Goal: Task Accomplishment & Management: Manage account settings

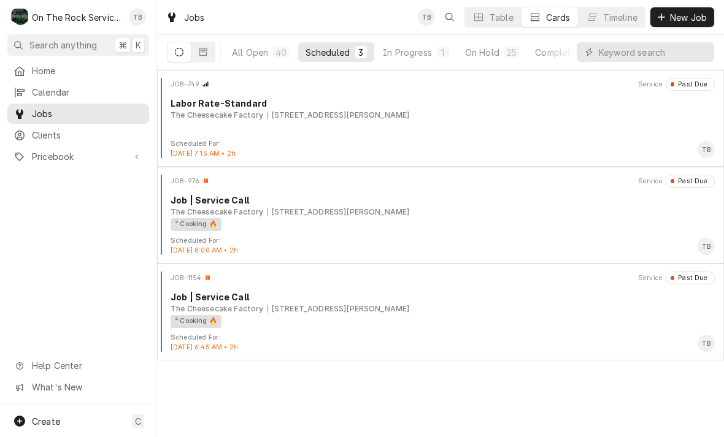
click at [691, 17] on span "New Job" at bounding box center [688, 17] width 42 height 13
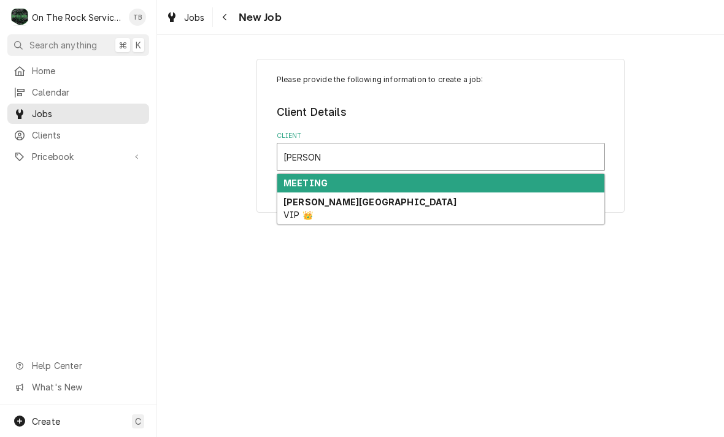
click at [366, 209] on div "[PERSON_NAME] College VIP 👑" at bounding box center [440, 209] width 327 height 32
type input "[PERSON_NAME]"
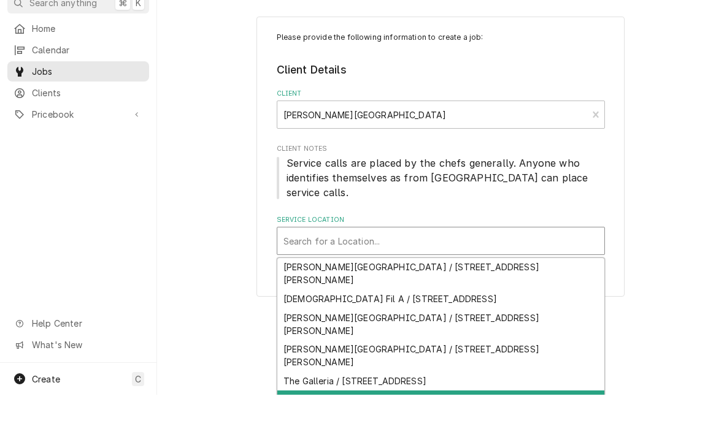
click at [339, 433] on div "[PERSON_NAME]’s Building / —" at bounding box center [440, 442] width 327 height 19
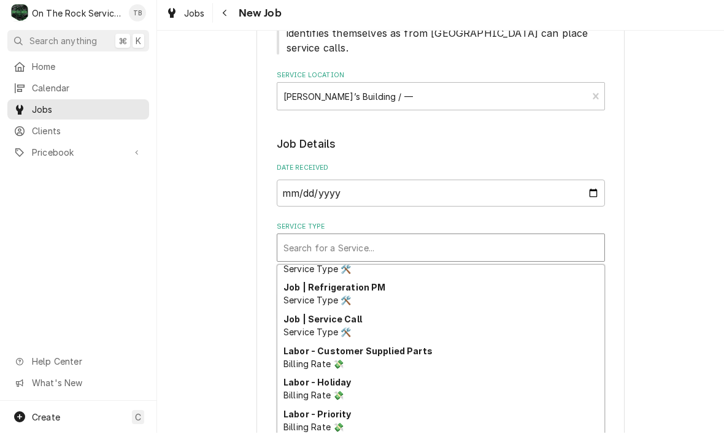
scroll to position [496, 0]
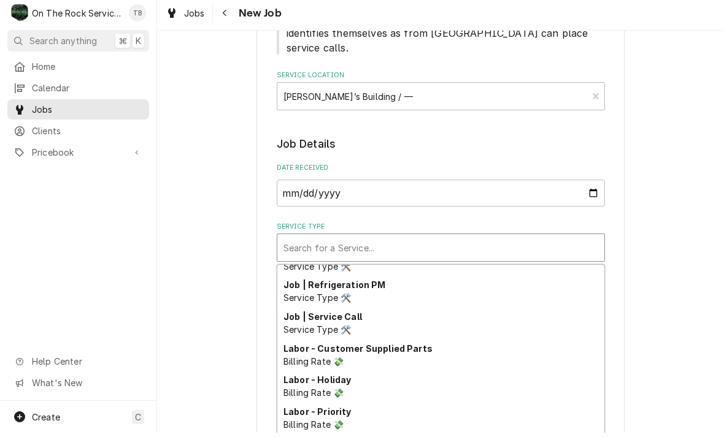
click at [341, 329] on span "Service Type 🛠️" at bounding box center [316, 334] width 67 height 10
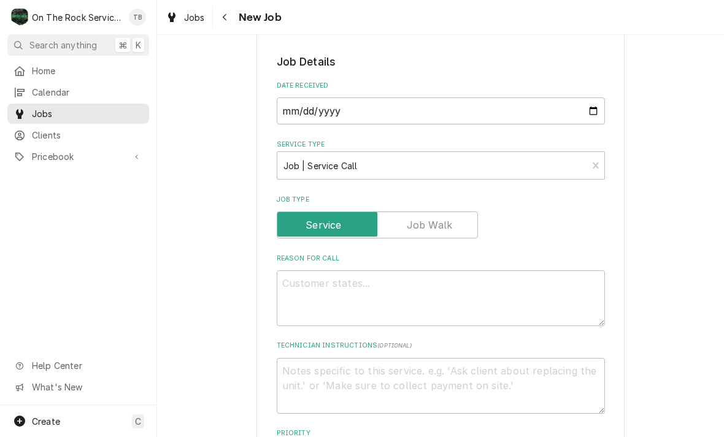
scroll to position [269, 0]
click at [319, 278] on textarea "Reason For Call" at bounding box center [441, 299] width 328 height 56
type textarea "x"
type textarea "D"
type textarea "x"
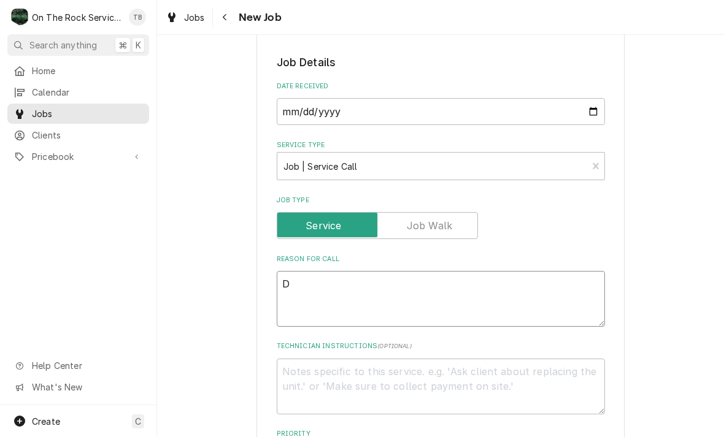
type textarea "Di"
type textarea "x"
type textarea "Dis"
type textarea "x"
type textarea "Dish"
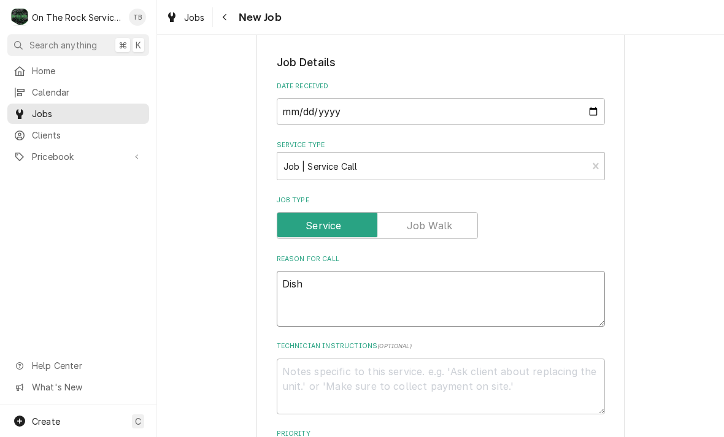
type textarea "x"
type textarea "Dishwa"
type textarea "x"
type textarea "Dishwas"
type textarea "x"
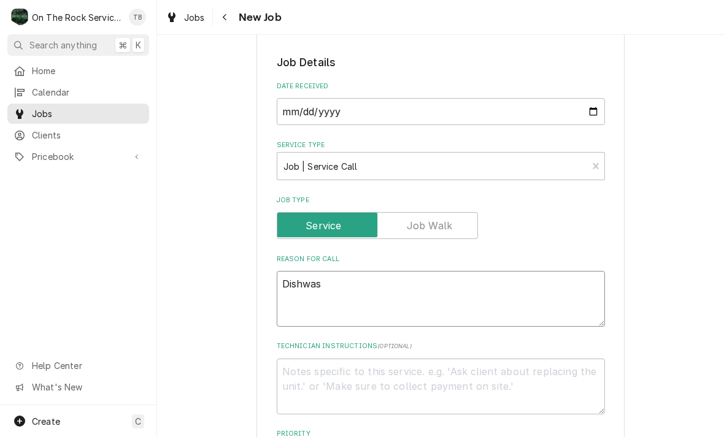
type textarea "Dishwash"
type textarea "x"
type textarea "Dishwashe"
type textarea "x"
type textarea "Dishwasher"
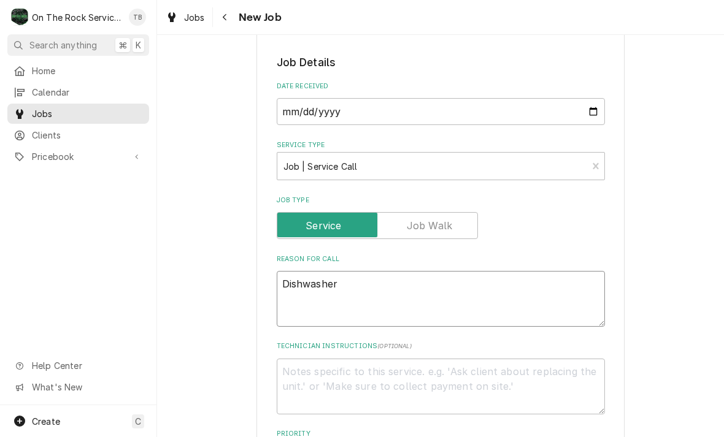
type textarea "x"
type textarea "Dishwasher"
type textarea "x"
type textarea "Dishwasher in"
type textarea "x"
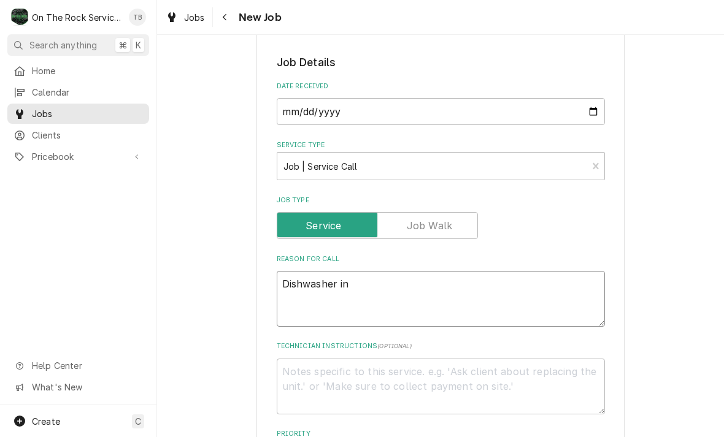
type textarea "Dishwasher in"
type textarea "x"
type textarea "Dishwasher in z"
type textarea "x"
type textarea "Dishwasher in za"
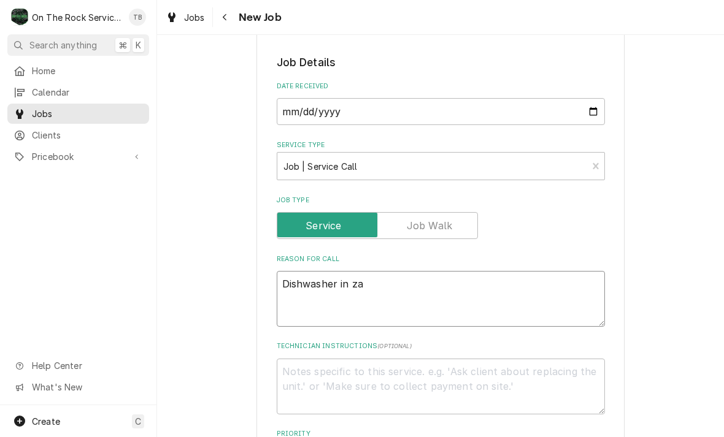
type textarea "x"
type textarea "Dishwasher in zax"
type textarea "x"
type textarea "Dishwasher in za"
type textarea "x"
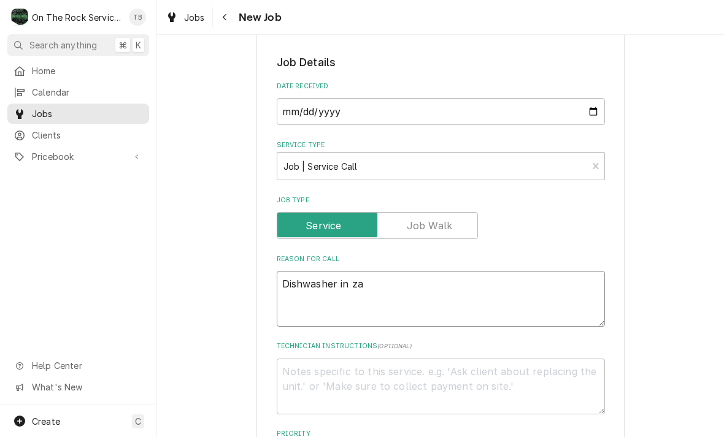
type textarea "Dishwasher in zac"
type textarea "x"
type textarea "Dishwasher in zach"
type textarea "x"
type textarea "Dishwasher in zachs"
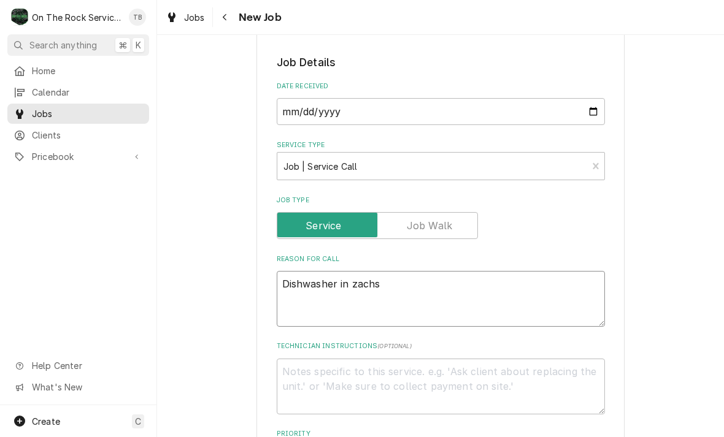
type textarea "x"
type textarea "Dishwasher in ZACHS"
type textarea "x"
type textarea "Dishwasher in ZACHS"
type textarea "x"
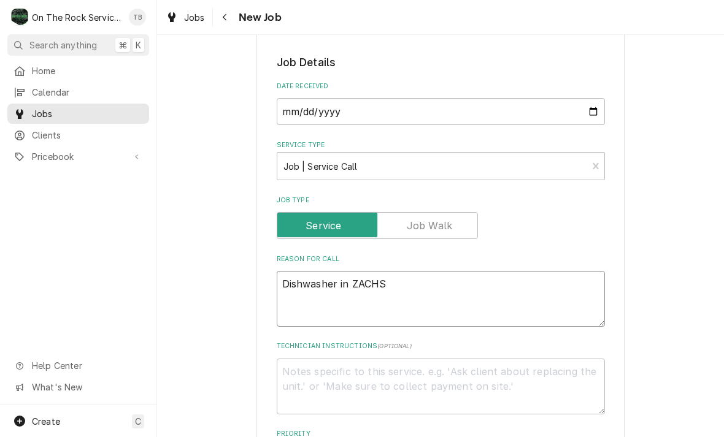
type textarea "Dishwasher in ZACHS l"
type textarea "x"
type textarea "Dishwasher in ZACHS lo"
type textarea "x"
type textarea "Dishwasher in ZACHS low"
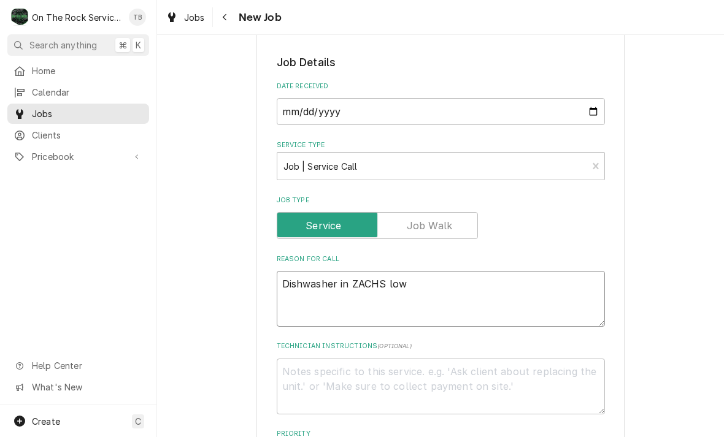
type textarea "x"
type textarea "Dishwasher in ZACHS lower"
type textarea "x"
type textarea "Dishwasher in ZACHS lower"
type textarea "x"
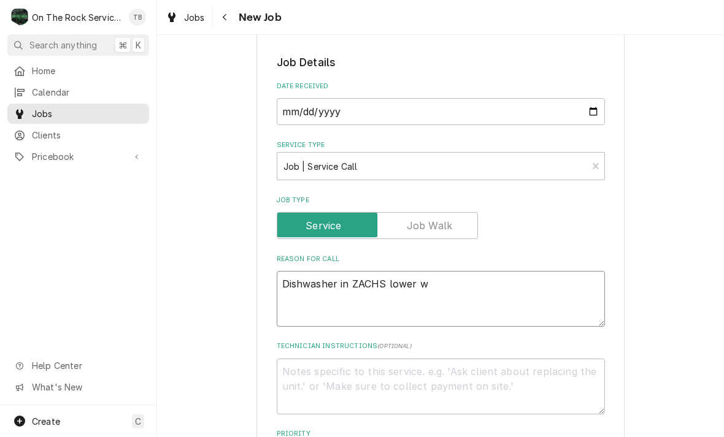
type textarea "Dishwasher in ZACHS lower wa"
type textarea "x"
type textarea "Dishwasher in ZACHS lower was"
type textarea "x"
type textarea "Dishwasher in ZACHS lower wash"
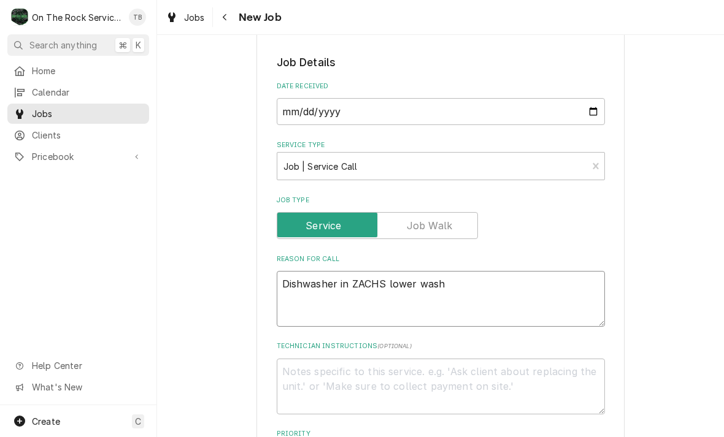
type textarea "x"
type textarea "Dishwasher in ZACHS lower wash"
type textarea "x"
type textarea "Dishwasher in ZACHS lower wash a"
type textarea "x"
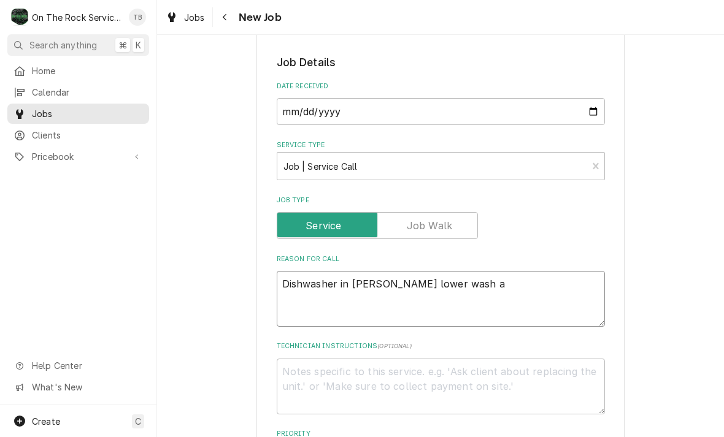
type textarea "Dishwasher in ZACHS lower wash ar"
type textarea "x"
type textarea "Dishwasher in ZACHS lower wash arm"
type textarea "x"
type textarea "Dishwasher in ZACHS lower wash arm"
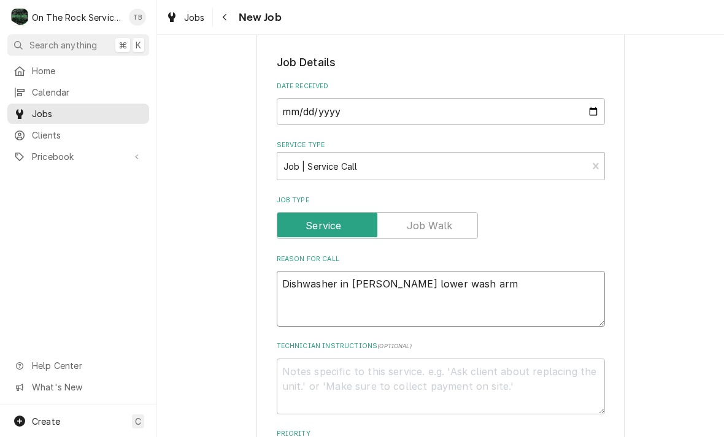
type textarea "x"
type textarea "Dishwasher in ZACHS lower wash arm i"
type textarea "x"
type textarea "Dishwasher in ZACHS lower wash arm is"
type textarea "x"
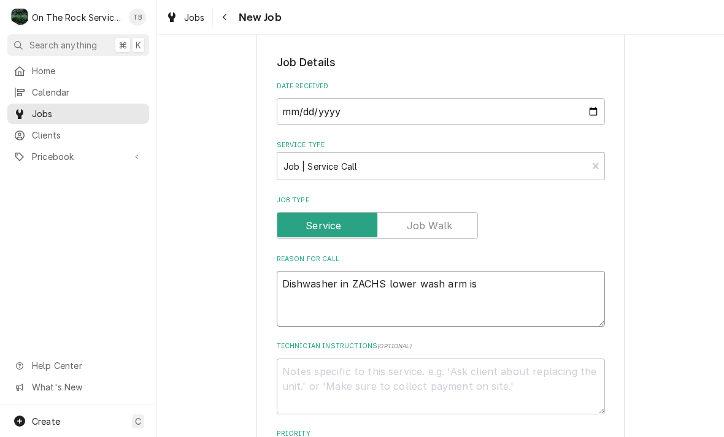
type textarea "Dishwasher in ZACHS lower wash arm is n"
type textarea "x"
type textarea "Dishwasher in ZACHS lower wash arm is no"
type textarea "x"
type textarea "Dishwasher in ZACHS lower wash arm is not"
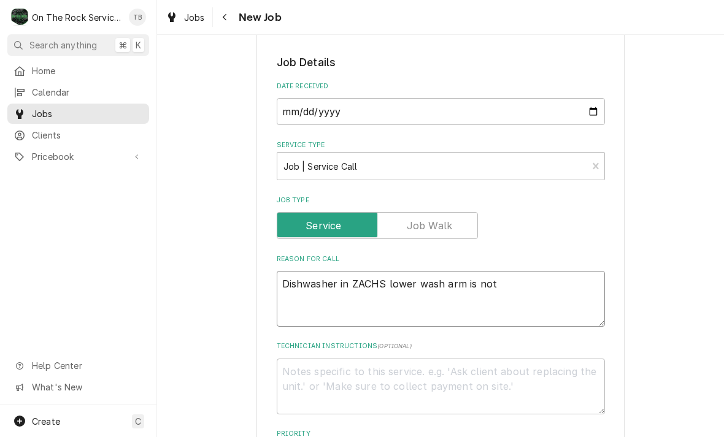
type textarea "x"
type textarea "Dishwasher in ZACHS lower wash arm is not"
type textarea "x"
type textarea "Dishwasher in ZACHS lower wash arm is not t"
type textarea "x"
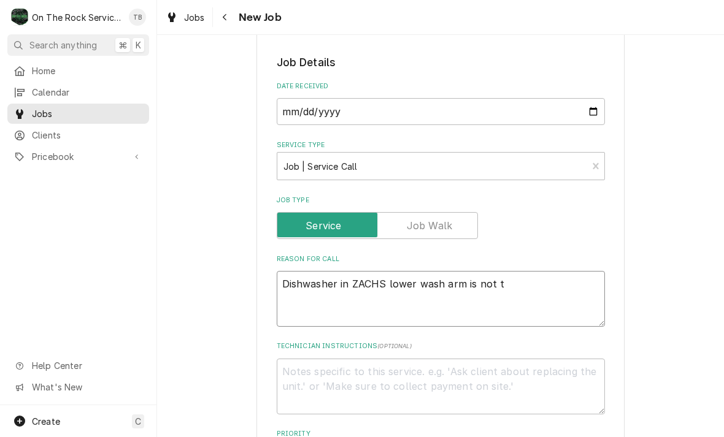
type textarea "Dishwasher in ZACHS lower wash arm is not tu"
type textarea "x"
type textarea "Dishwasher in ZACHS lower wash arm is not tur"
type textarea "x"
type textarea "Dishwasher in ZACHS lower wash arm is not turn"
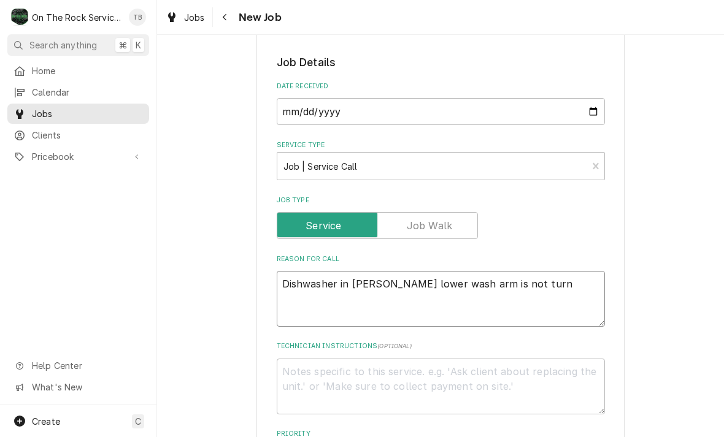
type textarea "x"
type textarea "Dishwasher in ZACHS lower wash arm is not turni"
type textarea "x"
type textarea "Dishwasher in ZACHS lower wash arm is not turnin"
type textarea "x"
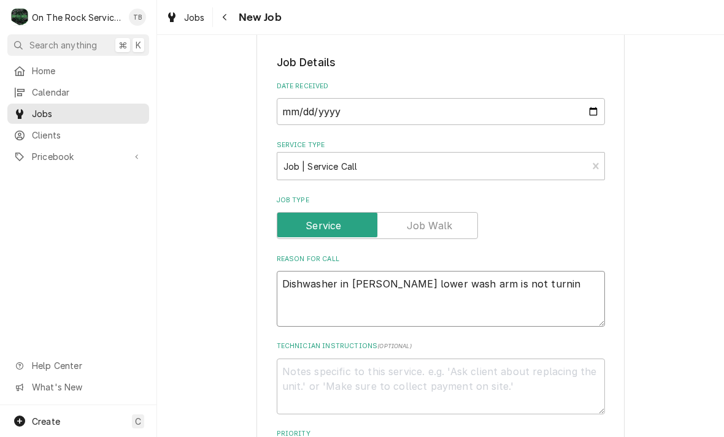
type textarea "Dishwasher in ZACHS lower wash arm is not turning"
type textarea "x"
type textarea "Dishwasher in ZACHS lower wash arm is not turning"
type textarea "x"
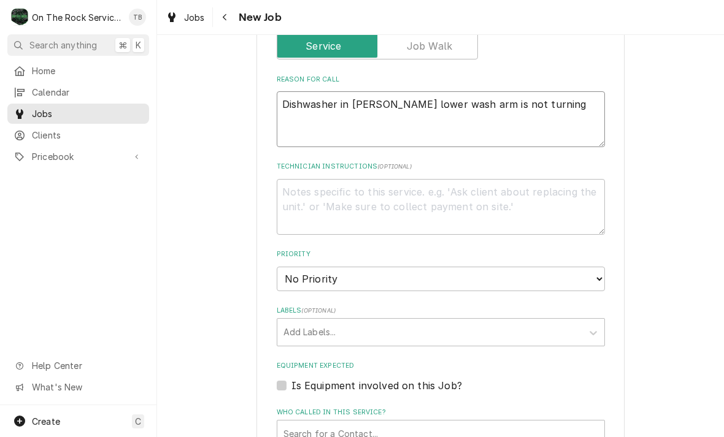
scroll to position [449, 0]
type textarea "Dishwasher in ZACHS lower wash arm is not turning"
click at [523, 266] on select "No Priority Urgent High Medium Low" at bounding box center [441, 278] width 328 height 25
select select "3"
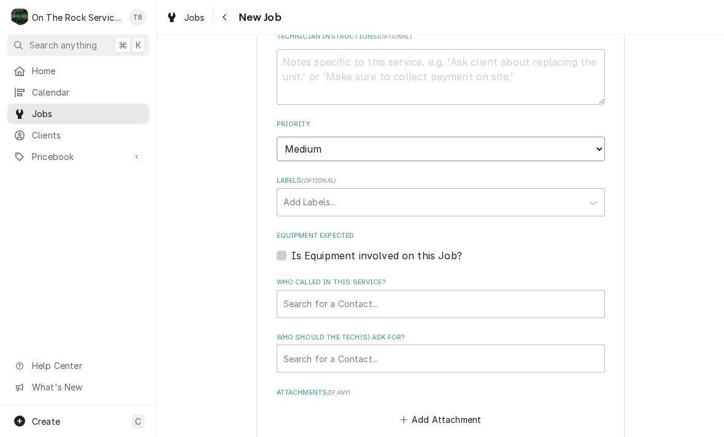
scroll to position [580, 0]
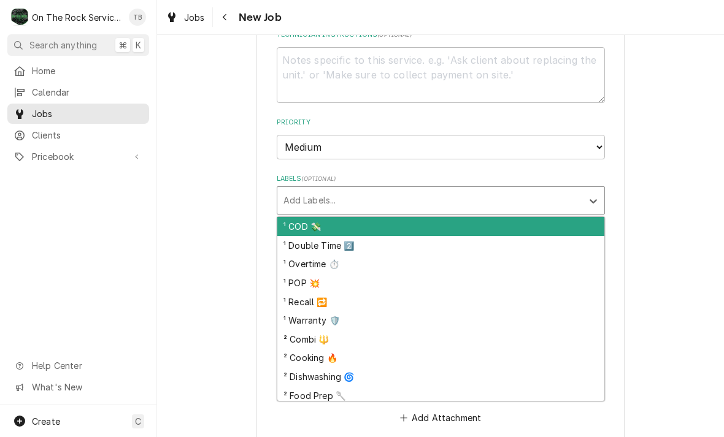
click at [353, 367] on div "² Dishwashing 🌀" at bounding box center [440, 376] width 327 height 19
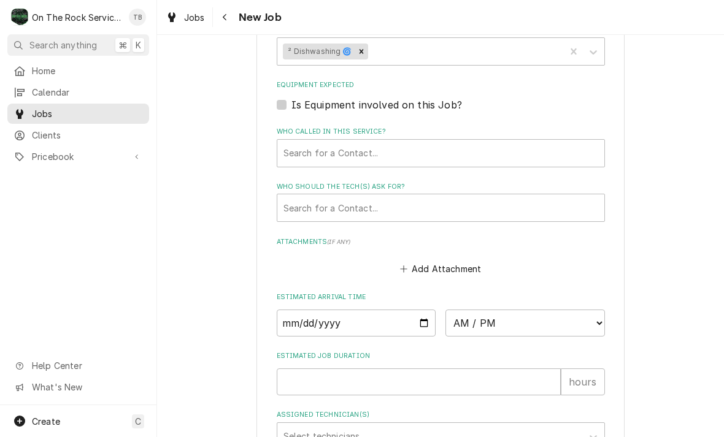
scroll to position [740, 0]
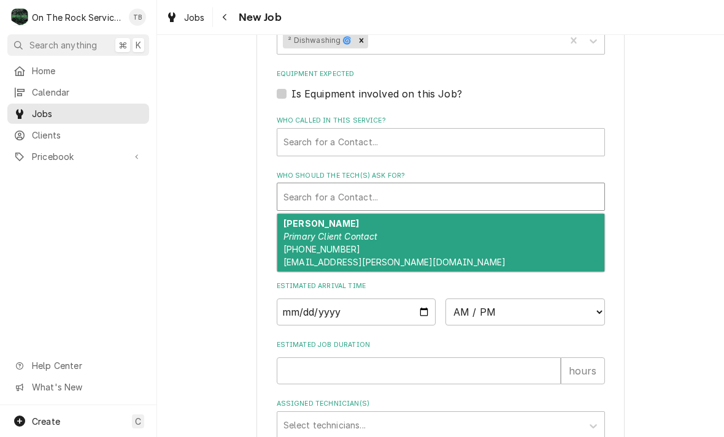
click at [372, 230] on div "Ken Petit Primary Client Contact (864) 266-7759 pettitks@wofford.edu" at bounding box center [440, 243] width 327 height 58
type textarea "x"
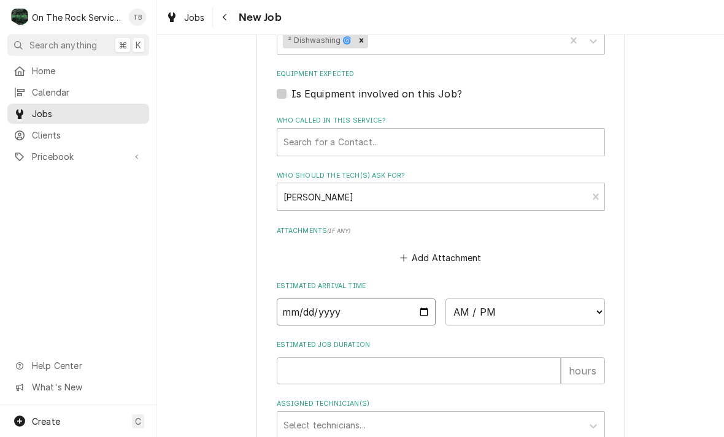
click at [377, 299] on input "Date" at bounding box center [356, 312] width 159 height 27
type input "2025-10-14"
type textarea "x"
click at [599, 299] on select "AM / PM 6:00 AM 6:15 AM 6:30 AM 6:45 AM 7:00 AM 7:15 AM 7:30 AM 7:45 AM 8:00 AM…" at bounding box center [524, 312] width 159 height 27
select select "15:30:00"
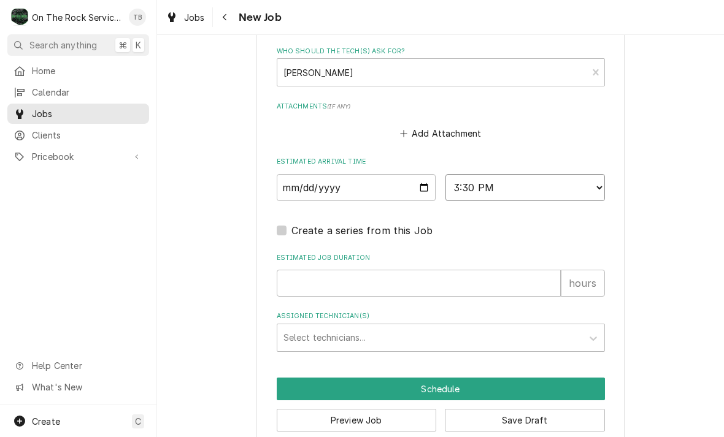
scroll to position [865, 0]
click at [437, 270] on input "Estimated Job Duration" at bounding box center [419, 283] width 284 height 27
type textarea "x"
type input "1"
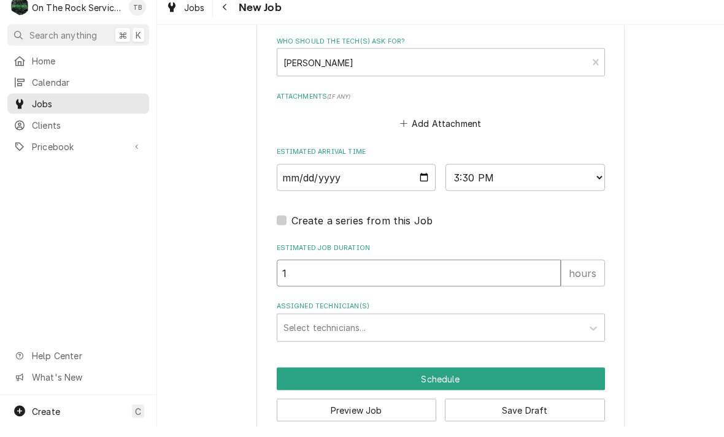
type textarea "x"
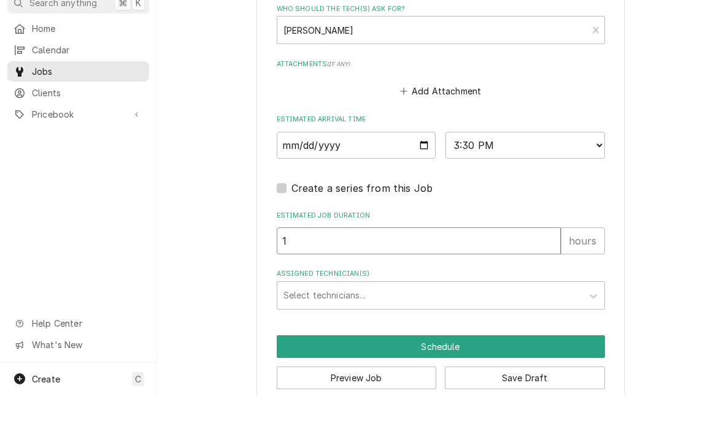
type input "1"
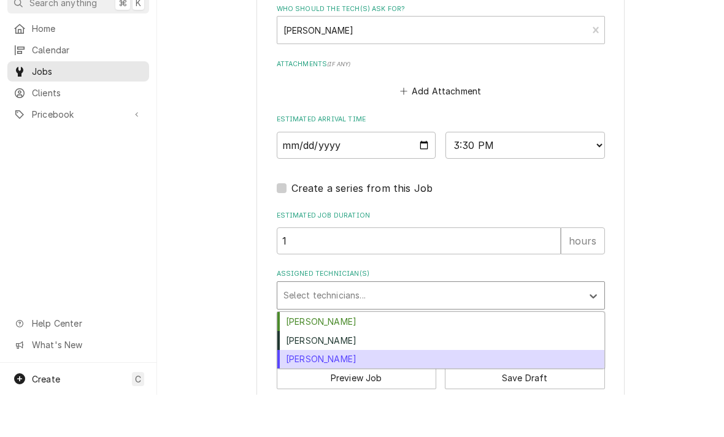
click at [336, 393] on div "[PERSON_NAME]" at bounding box center [440, 402] width 327 height 19
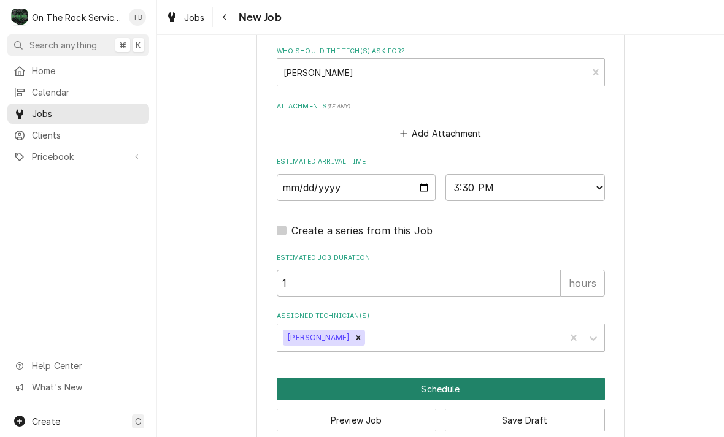
click at [439, 378] on button "Schedule" at bounding box center [441, 389] width 328 height 23
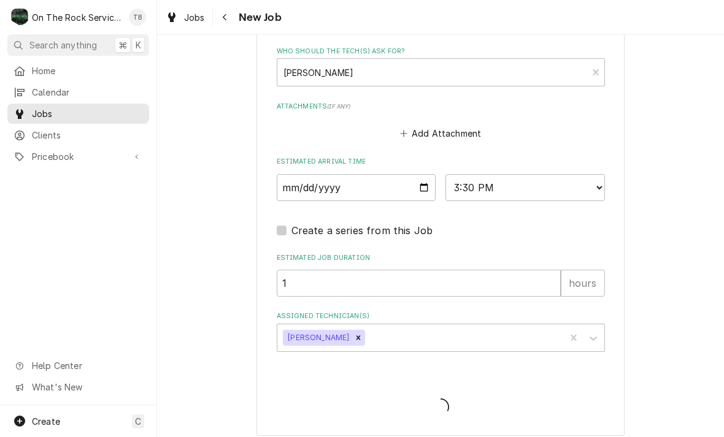
scroll to position [853, 0]
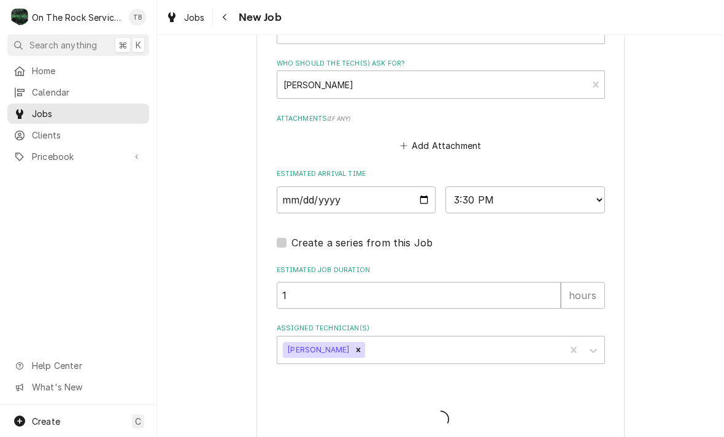
type textarea "x"
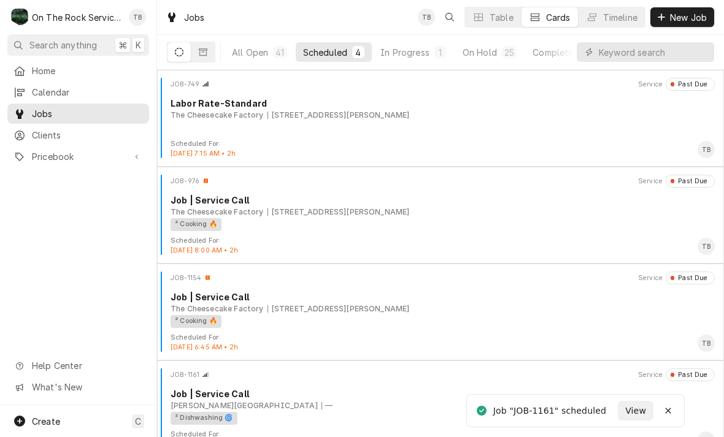
click at [328, 59] on button "Scheduled 4" at bounding box center [334, 52] width 76 height 20
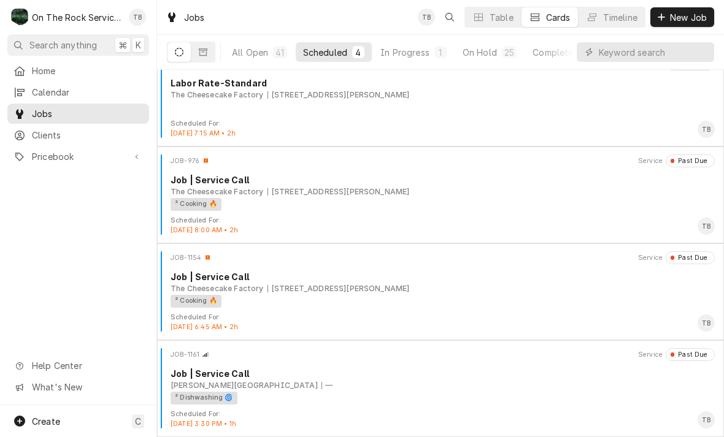
scroll to position [20, 0]
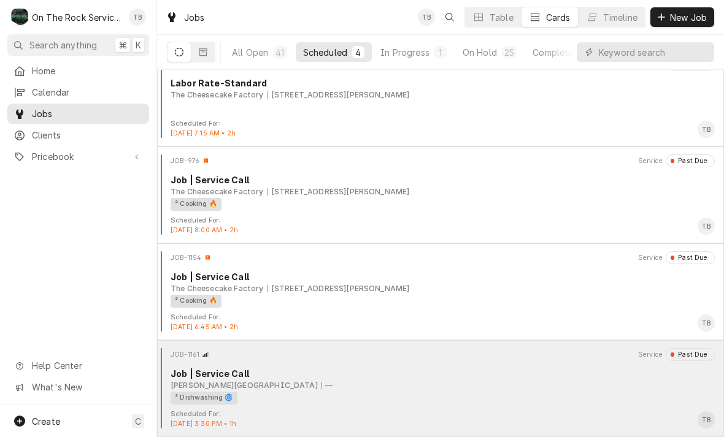
click at [356, 388] on div "Wofford College —" at bounding box center [443, 385] width 544 height 11
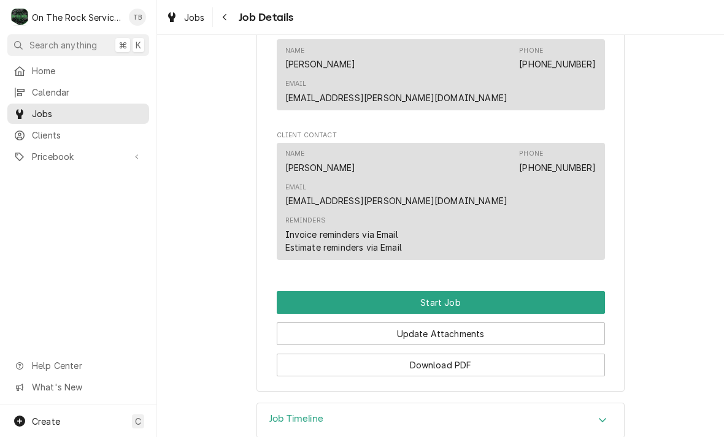
scroll to position [772, 0]
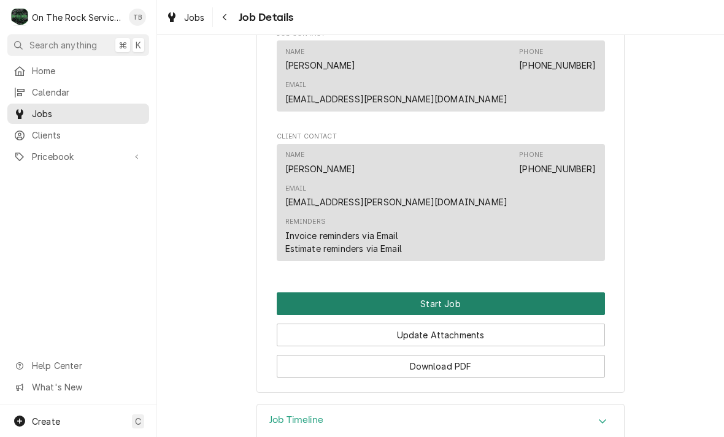
click at [453, 293] on button "Start Job" at bounding box center [441, 304] width 328 height 23
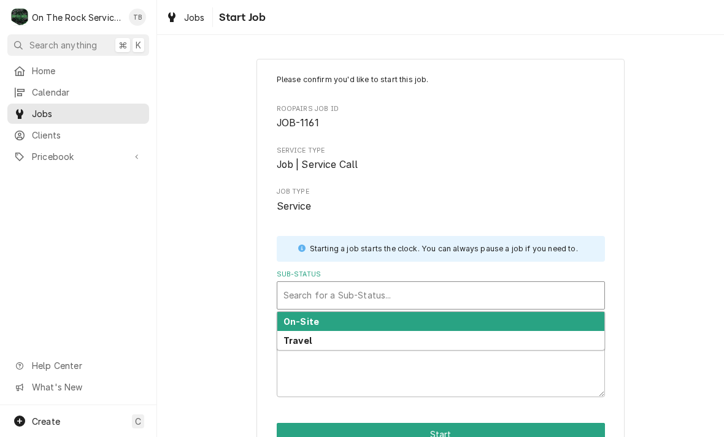
click at [325, 318] on div "On-Site" at bounding box center [440, 321] width 327 height 19
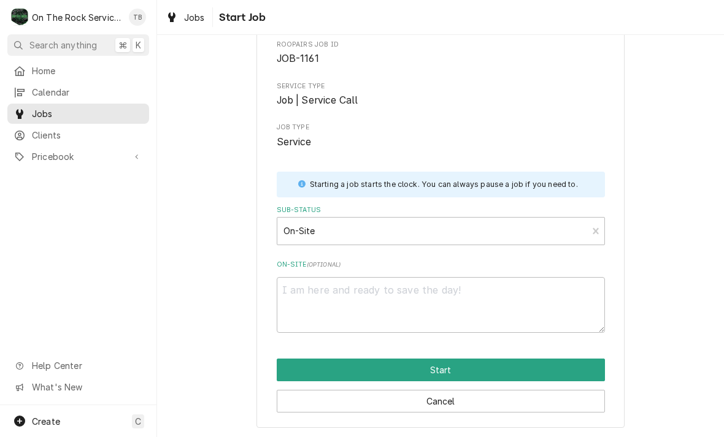
scroll to position [64, 0]
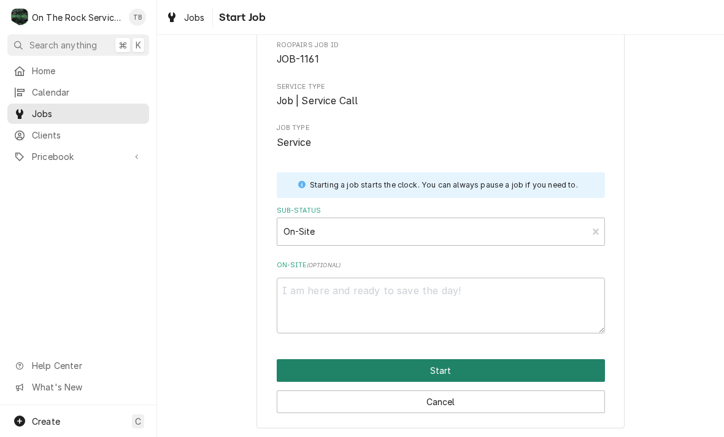
click at [438, 371] on button "Start" at bounding box center [441, 370] width 328 height 23
type textarea "x"
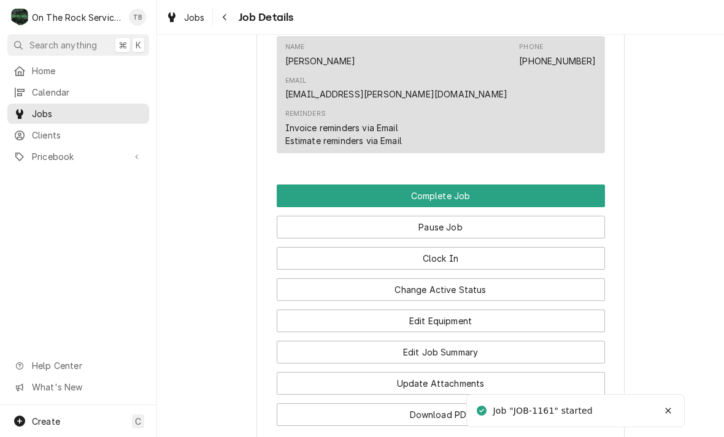
scroll to position [1028, 0]
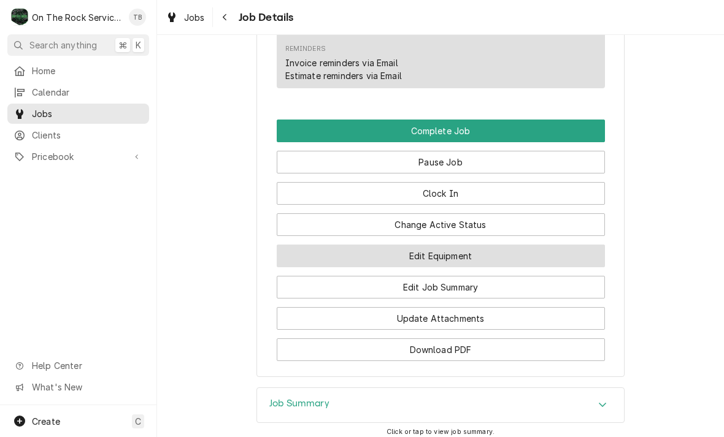
click at [466, 245] on button "Edit Equipment" at bounding box center [441, 256] width 328 height 23
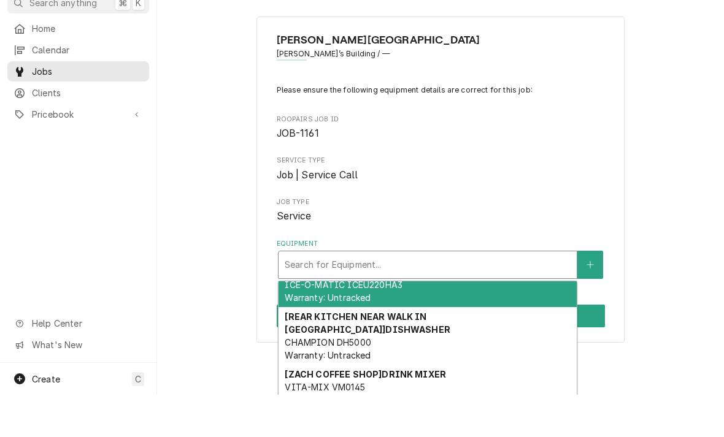
scroll to position [24, 0]
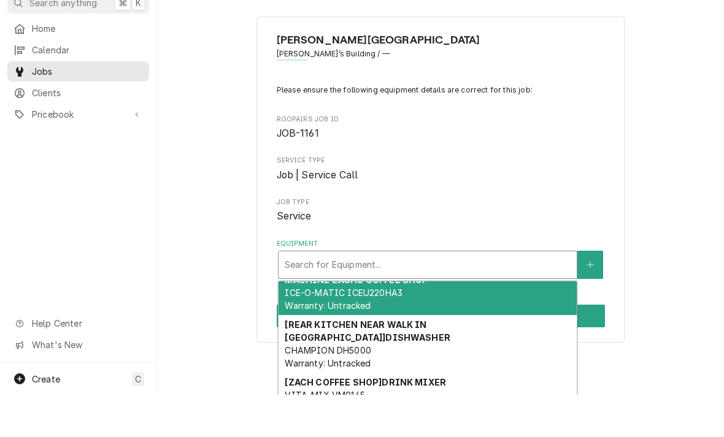
click at [428, 358] on div "[REAR KITCHEN NEAR WALK IN COOLER] DISHWASHER CHAMPION DH5000 Warranty: Untrack…" at bounding box center [427, 387] width 298 height 58
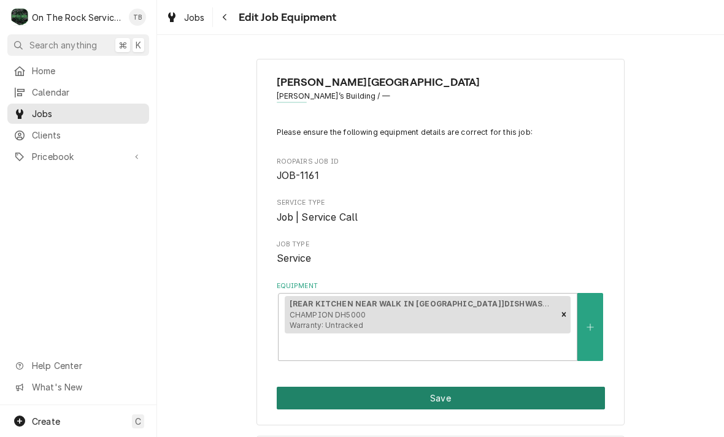
click at [439, 387] on button "Save" at bounding box center [441, 398] width 328 height 23
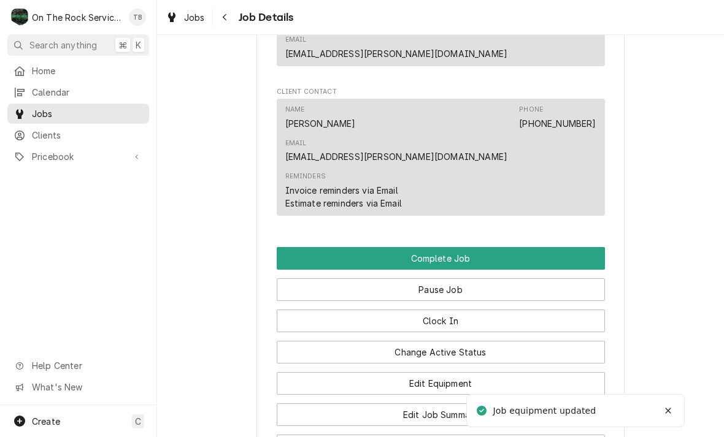
scroll to position [926, 0]
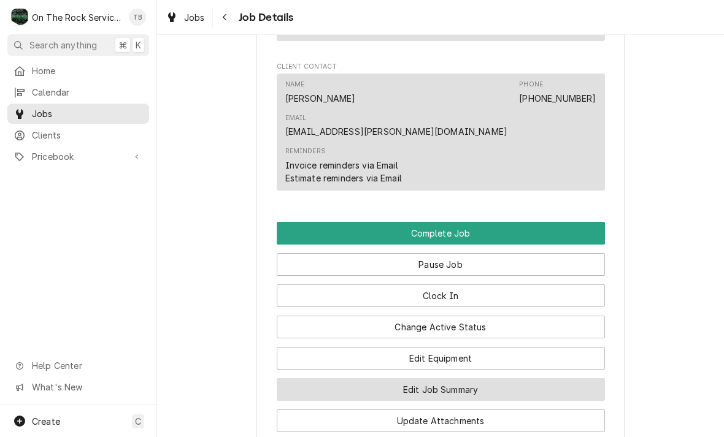
click at [467, 378] on button "Edit Job Summary" at bounding box center [441, 389] width 328 height 23
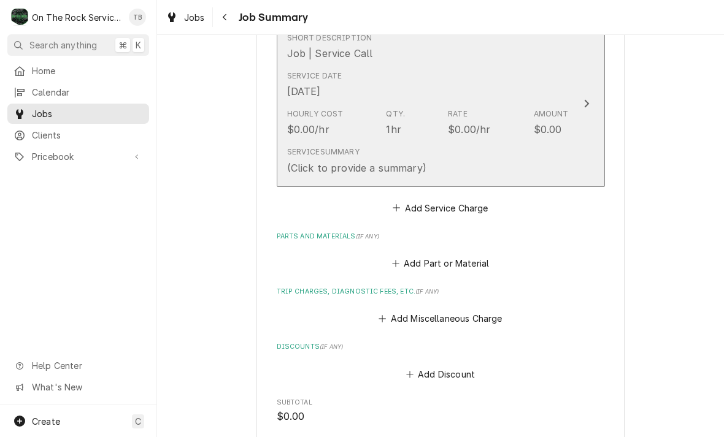
click at [508, 160] on div "Service Summary (Click to provide a summary)" at bounding box center [428, 161] width 282 height 38
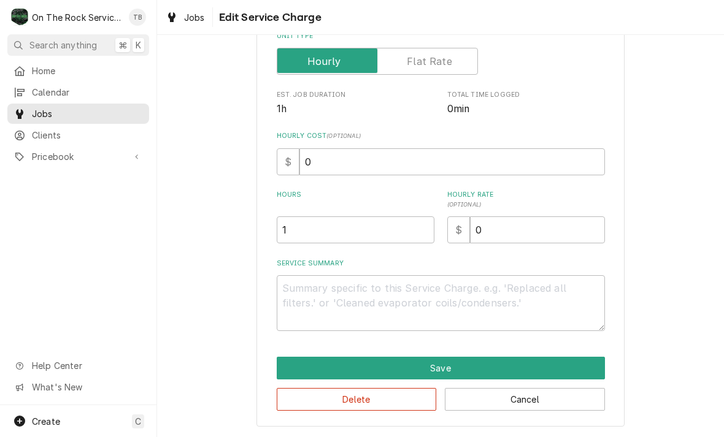
scroll to position [186, 0]
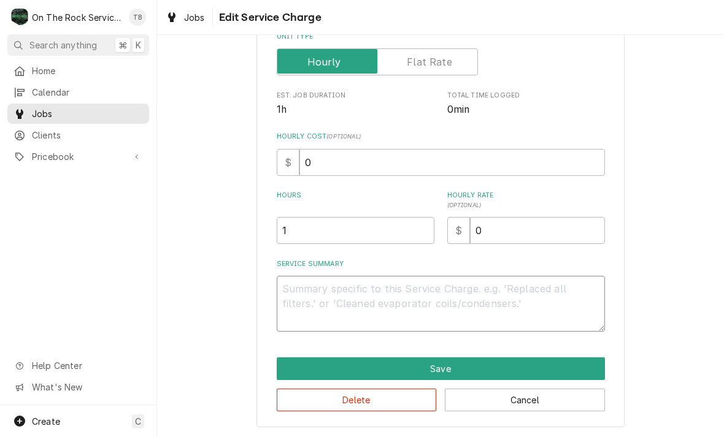
click at [323, 301] on textarea "Service Summary" at bounding box center [441, 304] width 328 height 56
type textarea "x"
type textarea "1"
type textarea "x"
type textarea "10/"
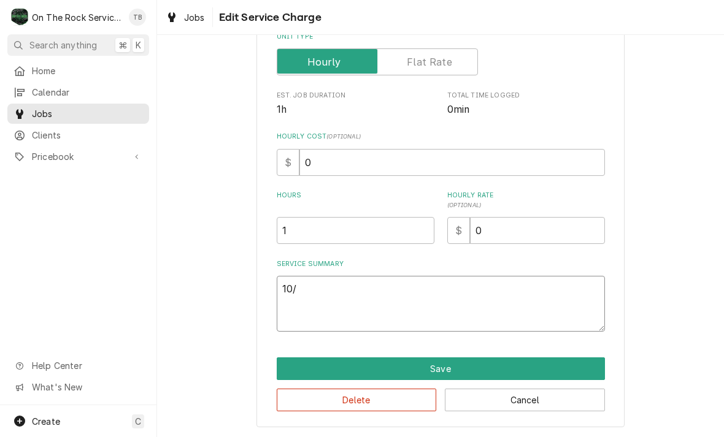
type textarea "x"
type textarea "10/1"
type textarea "x"
type textarea "10/14"
type textarea "x"
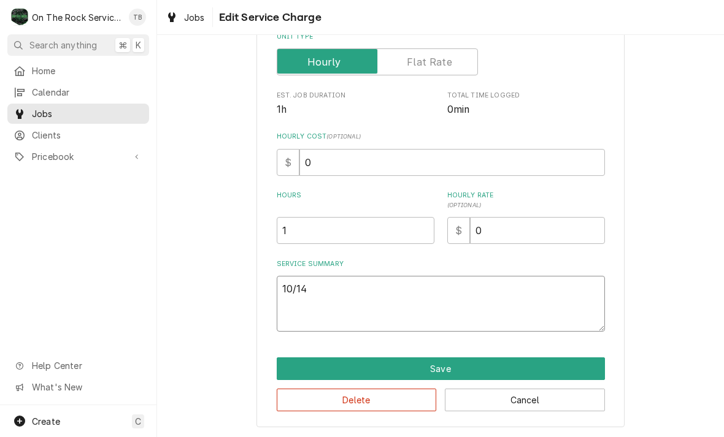
type textarea "10/14/"
type textarea "x"
type textarea "10/14/2"
type textarea "x"
type textarea "[DATE]"
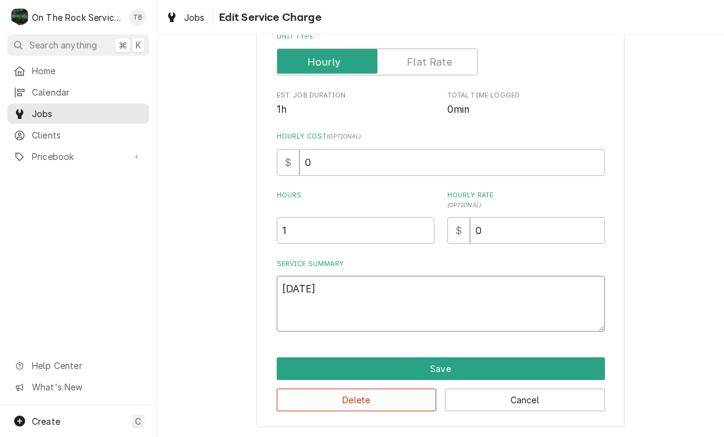
type textarea "x"
type textarea "[DATE]"
type textarea "x"
type textarea "[DATE] t"
type textarea "x"
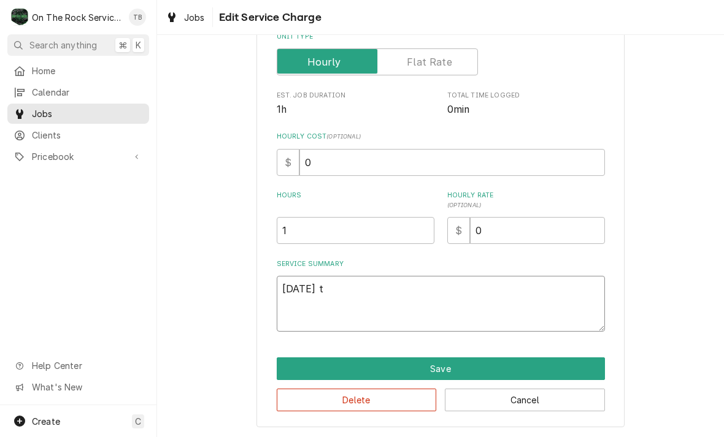
type textarea "[DATE] tm"
type textarea "x"
type textarea "[DATE] tmb"
type textarea "x"
type textarea "[DATE] tmb"
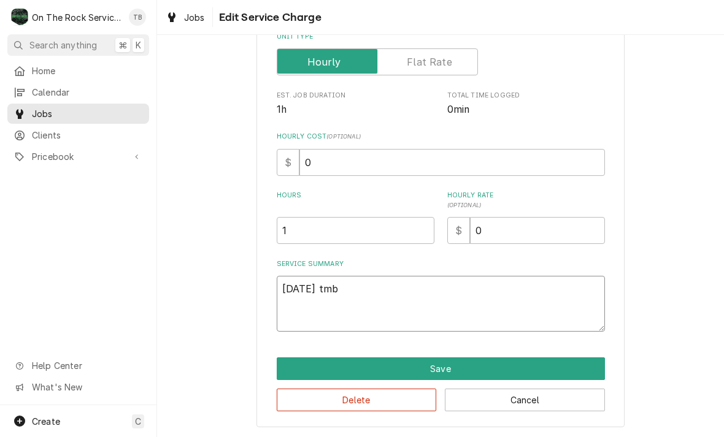
type textarea "x"
type textarea "[DATE] tmb p"
type textarea "x"
type textarea "[DATE] tmb pr"
type textarea "x"
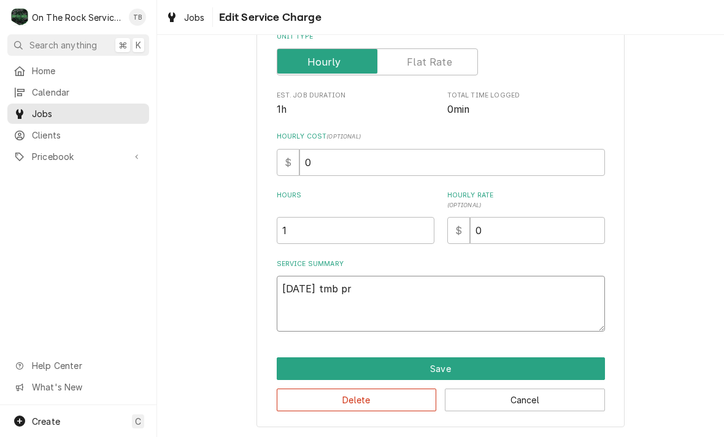
type textarea "[DATE] tmb pro"
type textarea "x"
type textarea "10/14/25 tmb prov"
type textarea "x"
type textarea "10/14/25 tmb provid"
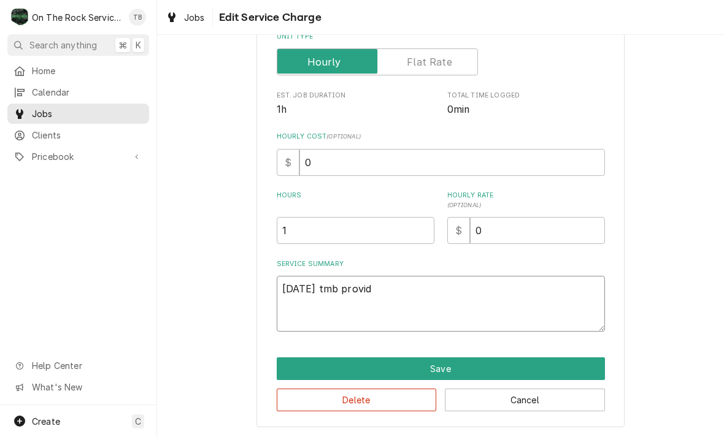
type textarea "x"
type textarea "10/14/25 tmb provide"
type textarea "x"
type textarea "10/14/25 tmb provide"
type textarea "x"
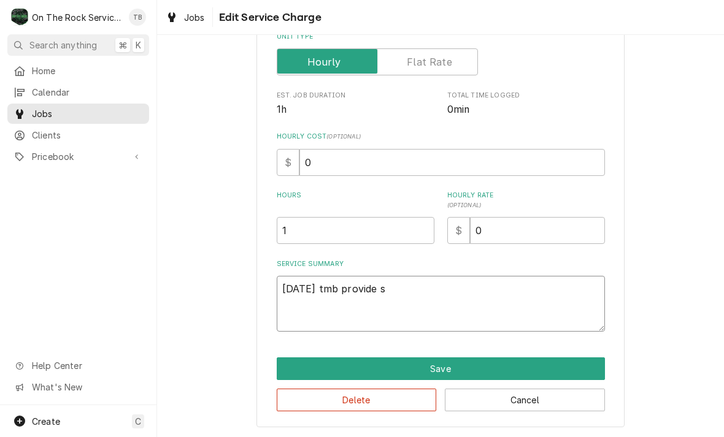
type textarea "10/14/25 tmb provide sr"
type textarea "x"
type textarea "10/14/25 tmb provide sre"
type textarea "x"
type textarea "10/14/25 tmb provide sr"
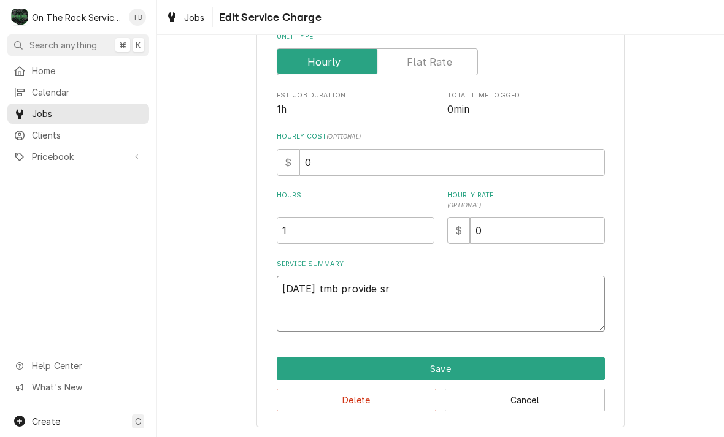
type textarea "x"
type textarea "10/14/25 tmb provide s"
type textarea "x"
type textarea "10/14/25 tmb provide se"
type textarea "x"
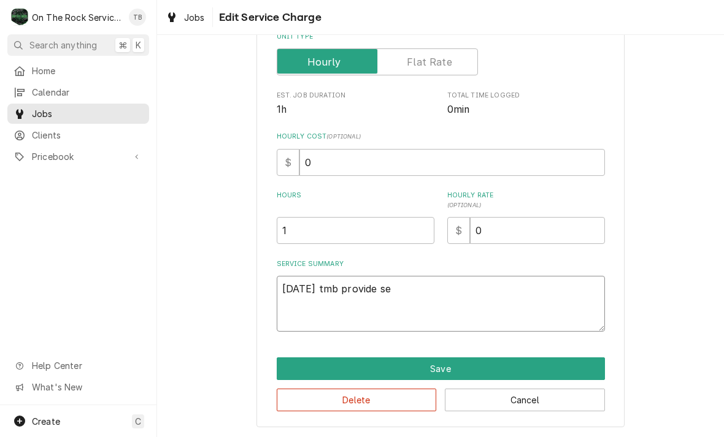
type textarea "10/14/25 tmb provide ser"
type textarea "x"
type textarea "10/14/25 tmb provide servi"
type textarea "x"
type textarea "10/14/25 tmb provide servic"
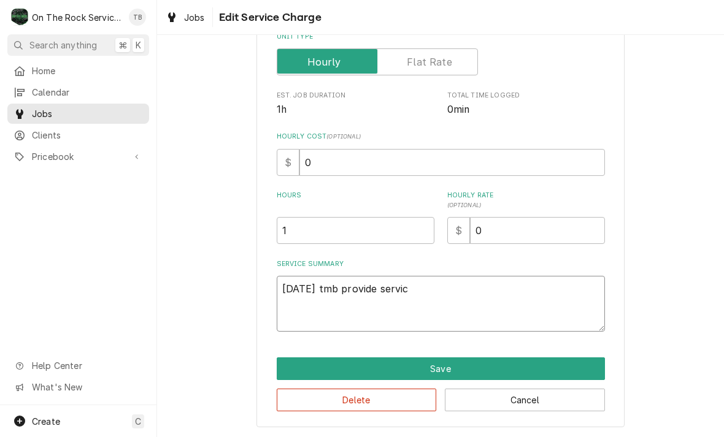
type textarea "x"
type textarea "10/14/25 tmb provide service"
type textarea "x"
type textarea "10/14/25 tmb provide service a"
type textarea "x"
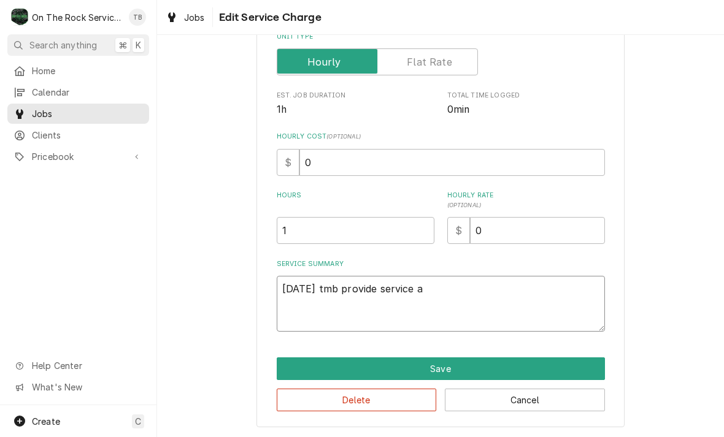
type textarea "10/14/25 tmb provide service ap"
type textarea "x"
type textarea "10/14/25 tmb provide service aprt"
type textarea "x"
type textarea "10/14/25 tmb provide service aprts"
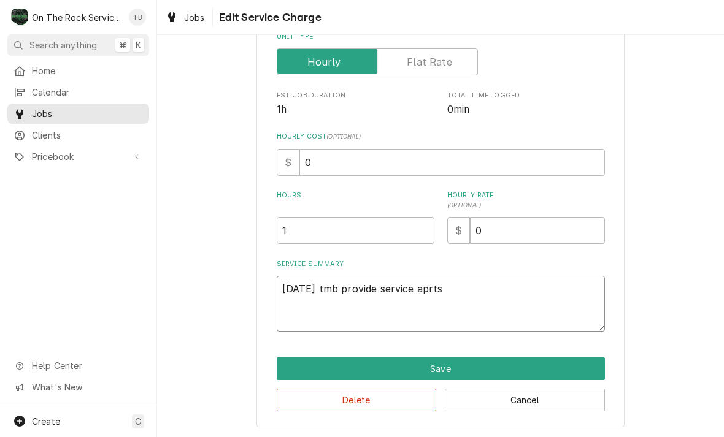
type textarea "x"
type textarea "10/14/25 tmb provide service parts"
type textarea "x"
type textarea "10/14/25 tmb provide service parts"
type textarea "x"
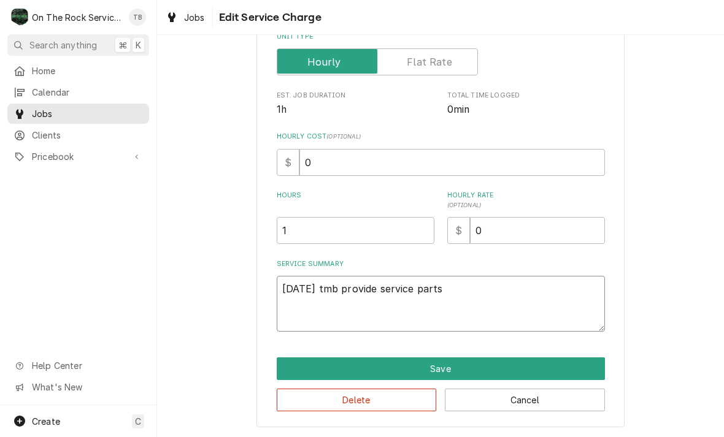
type textarea "10/14/25 tmb provide service parts a"
type textarea "x"
type textarea "10/14/25 tmb provide service parts an"
type textarea "x"
type textarea "10/14/25 tmb provide service parts and"
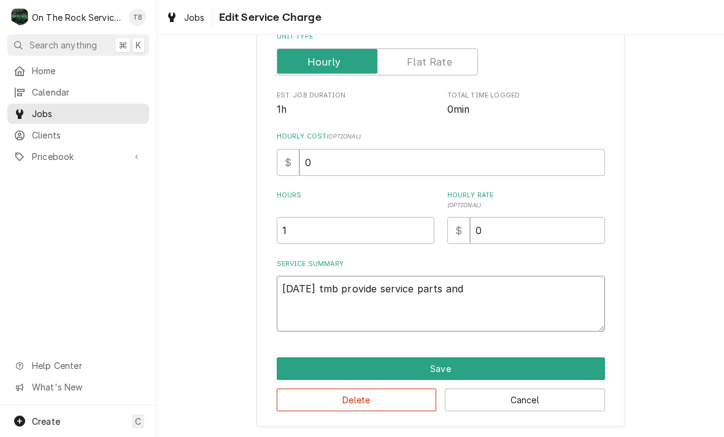
type textarea "x"
type textarea "10/14/25 tmb provide service parts and"
type textarea "x"
type textarea "10/14/25 tmb provide service parts and l"
type textarea "x"
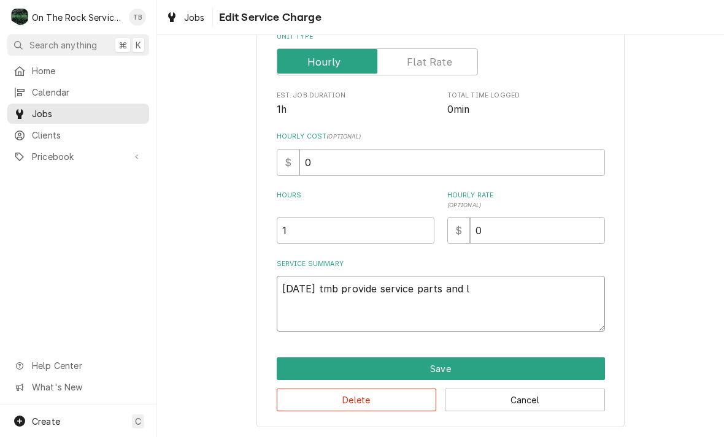
type textarea "10/14/25 tmb provide service parts and la"
type textarea "x"
type textarea "10/14/25 tmb provide service parts and labo"
type textarea "x"
type textarea "10/14/25 tmb provide service parts and labor"
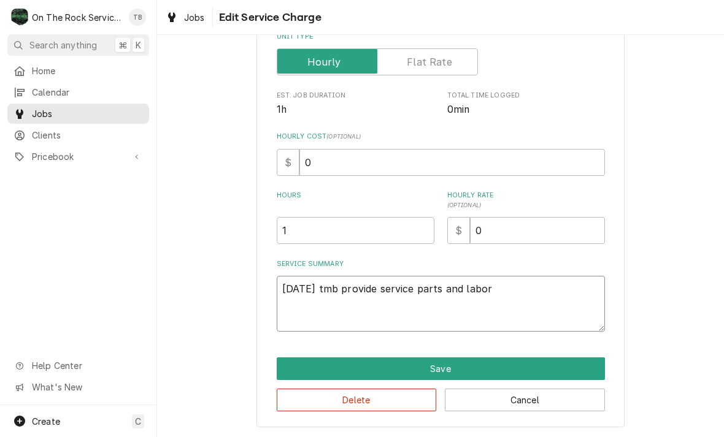
type textarea "x"
type textarea "10/14/25 tmb provide service parts and labor"
type textarea "x"
type textarea "10/14/25 tmb provide service parts and labor to"
type textarea "x"
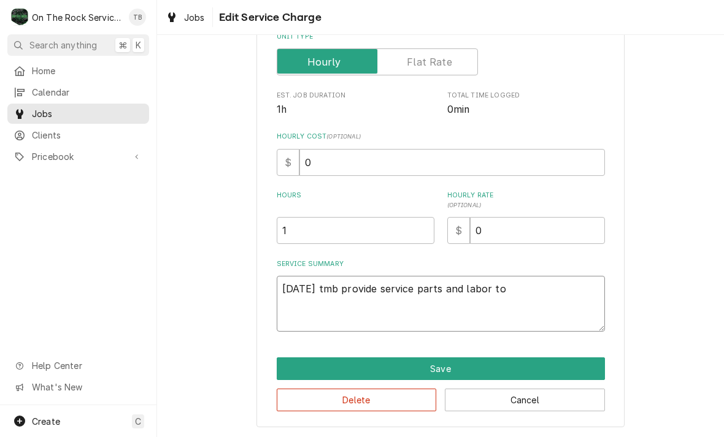
type textarea "10/14/25 tmb provide service parts and labor to d"
type textarea "x"
type textarea "10/14/25 tmb provide service parts and labor to de"
type textarea "x"
type textarea "10/14/25 tmb provide service parts and labor to det"
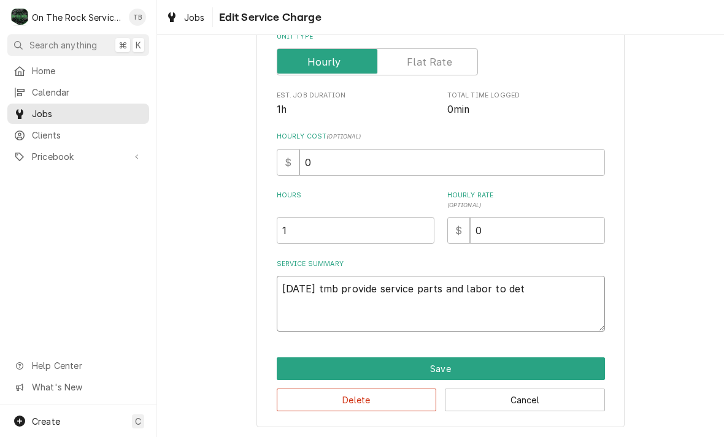
type textarea "x"
type textarea "10/14/25 tmb provide service parts and labor to deter"
type textarea "x"
type textarea "10/14/25 tmb provide service parts and labor to determ"
type textarea "x"
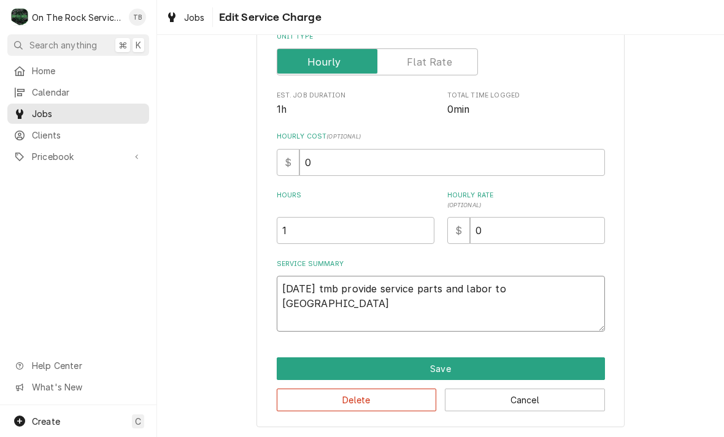
type textarea "10/14/25 tmb provide service parts and labor to determin"
type textarea "x"
type textarea "10/14/25 tmb provide service parts and labor to determine"
type textarea "x"
type textarea "10/14/25 tmb provide service parts and labor to determine"
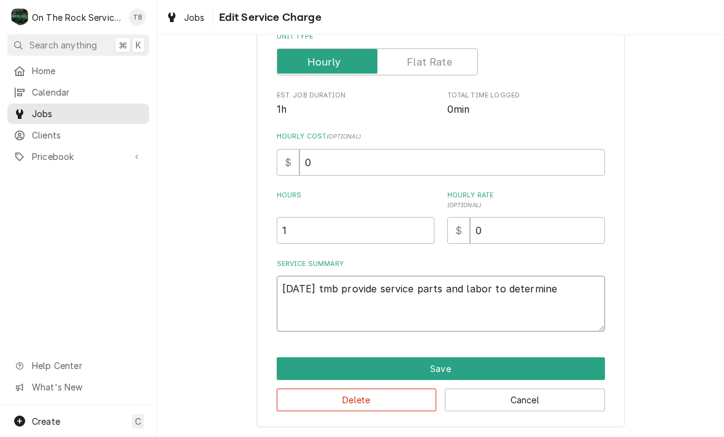
type textarea "x"
type textarea "10/14/25 tmb provide service parts and labor to determine t"
type textarea "x"
type textarea "10/14/25 tmb provide service parts and labor to determine th"
type textarea "x"
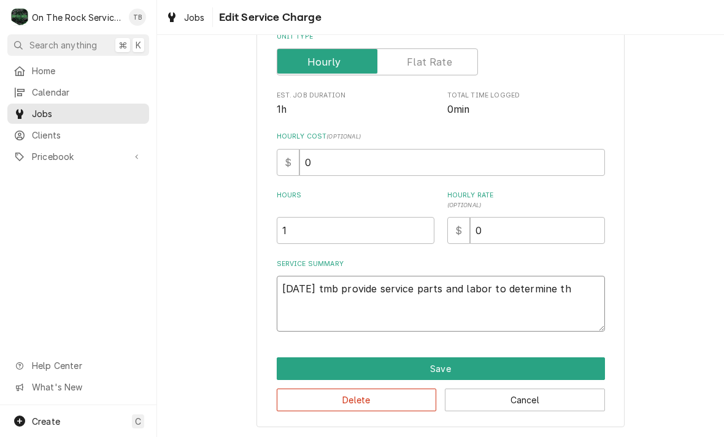
type textarea "10/14/25 tmb provide service parts and labor to determine tha"
type textarea "x"
type textarea "10/14/25 tmb provide service parts and labor to determine that"
type textarea "x"
type textarea "10/14/25 tmb provide service parts and labor to determine that"
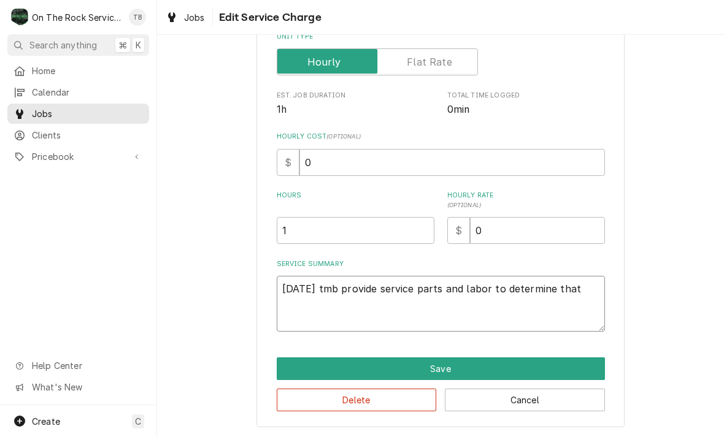
type textarea "x"
type textarea "10/14/25 tmb provide service parts and labor to determine that o"
type textarea "x"
type textarea "10/14/25 tmb provide service parts and labor to determine that on"
type textarea "x"
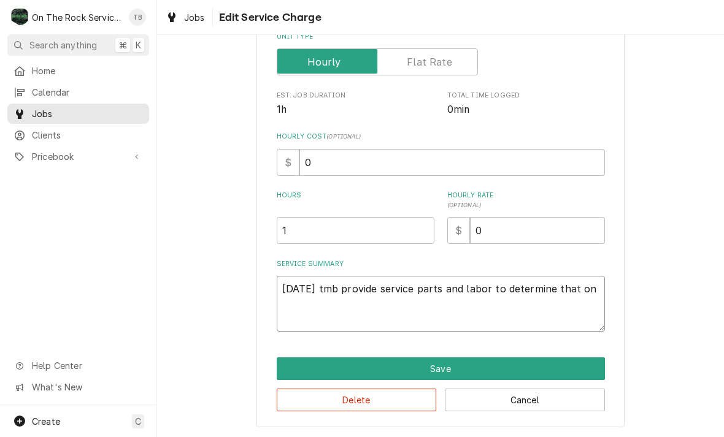
type textarea "10/14/25 tmb provide service parts and labor to determine that on"
type textarea "x"
type textarea "10/14/25 tmb provide service parts and labor to determine that on d"
type textarea "x"
type textarea "10/14/25 tmb provide service parts and labor to determine that on di"
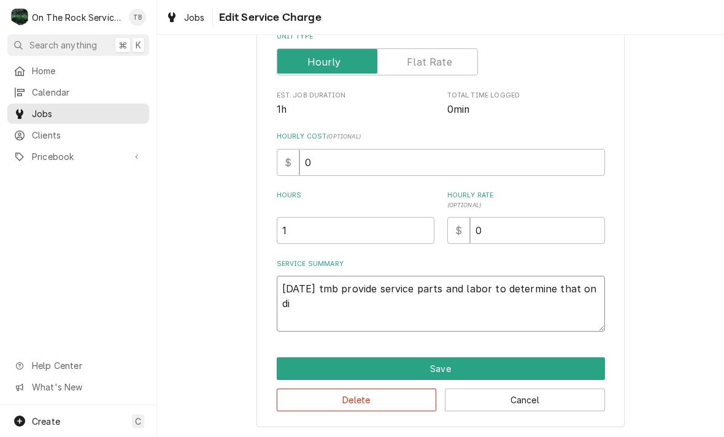
type textarea "x"
type textarea "10/14/25 tmb provide service parts and labor to determine that on dish"
type textarea "x"
type textarea "10/14/25 tmb provide service parts and labor to determine that on dishm"
type textarea "x"
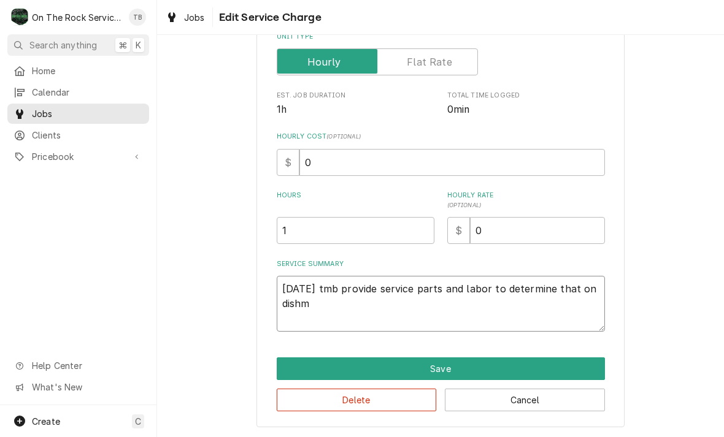
type textarea "10/14/25 tmb provide service parts and labor to determine that on dishma"
type textarea "x"
type textarea "10/14/25 tmb provide service parts and labor to determine that on dishmac"
type textarea "x"
type textarea "10/14/25 tmb provide service parts and labor to determine that on dishmachi"
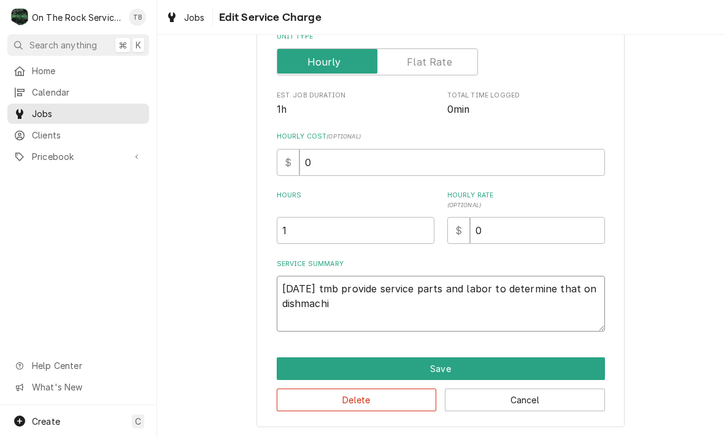
type textarea "x"
type textarea "10/14/25 tmb provide service parts and labor to determine that on dishmachin"
type textarea "x"
type textarea "10/14/25 tmb provide service parts and labor to determine that on dishmachine"
type textarea "x"
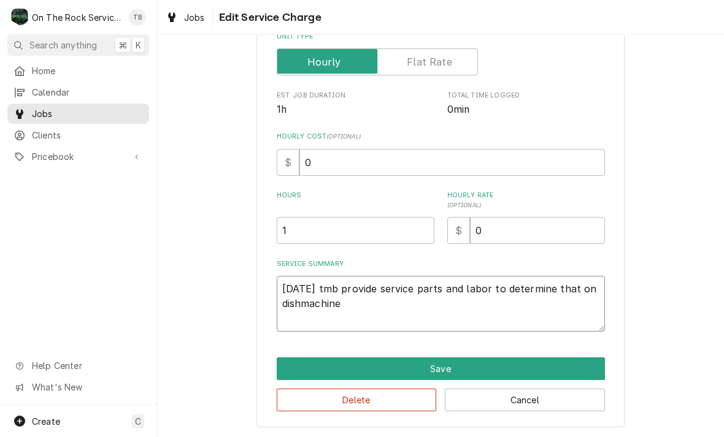
type textarea "10/14/25 tmb provide service parts and labor to determine that on dishmachine l"
type textarea "x"
type textarea "10/14/25 tmb provide service parts and labor to determine that on dishmachine lo"
type textarea "x"
type textarea "10/14/25 tmb provide service parts and labor to determine that on dishmachine l…"
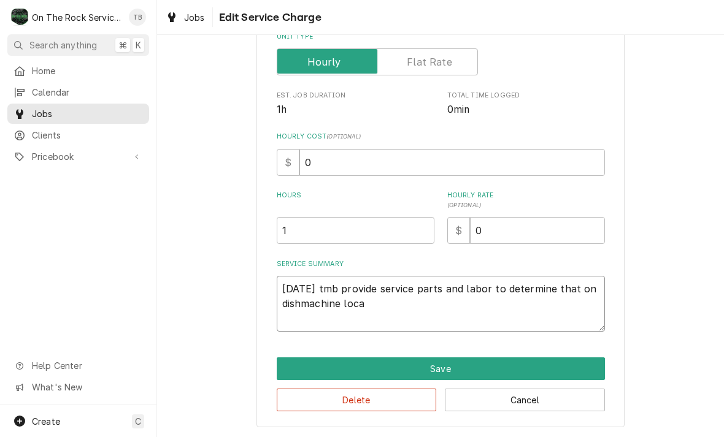
type textarea "x"
type textarea "10/14/25 tmb provide service parts and labor to determine that on dishmachine l…"
type textarea "x"
type textarea "10/14/25 tmb provide service parts and labor to determine that on dishmachine l…"
type textarea "x"
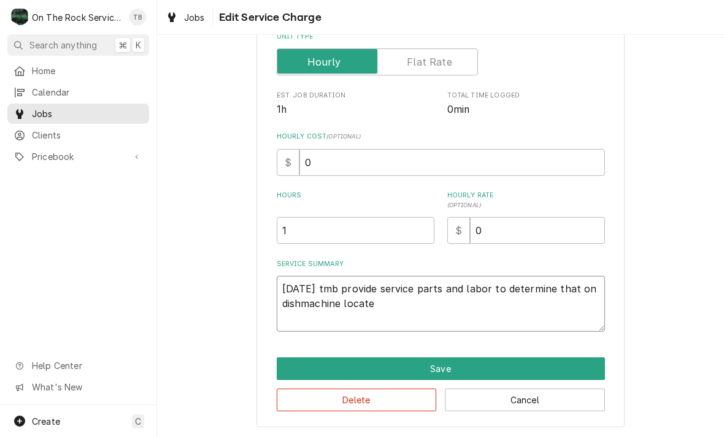
type textarea "10/14/25 tmb provide service parts and labor to determine that on dishmachine l…"
type textarea "x"
type textarea "10/14/25 tmb provide service parts and labor to determine that on dishmachine l…"
type textarea "x"
type textarea "10/14/25 tmb provide service parts and labor to determine that on dishmachine l…"
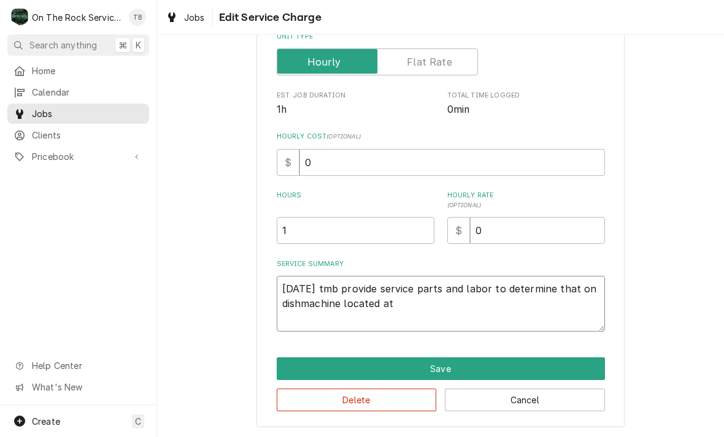
type textarea "x"
type textarea "10/14/25 tmb provide service parts and labor to determine that on dishmachine l…"
type textarea "x"
type textarea "10/14/25 tmb provide service parts and labor to determine that on dishmachine l…"
type textarea "x"
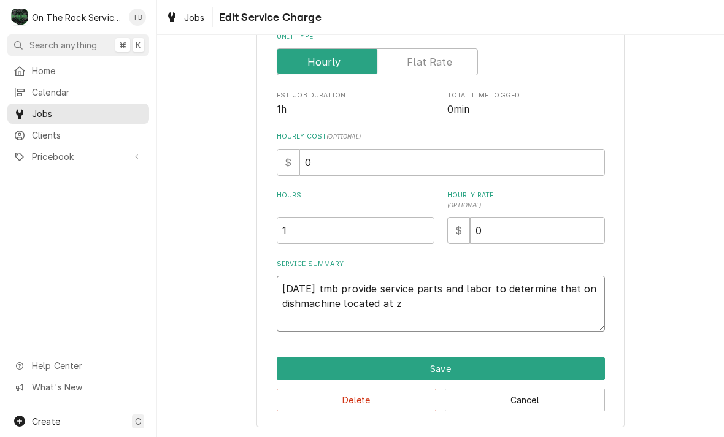
type textarea "10/14/25 tmb provide service parts and labor to determine that on dishmachine l…"
type textarea "x"
type textarea "10/14/25 tmb provide service parts and labor to determine that on dishmachine l…"
type textarea "x"
type textarea "10/14/25 tmb provide service parts and labor to determine that on dishmachine l…"
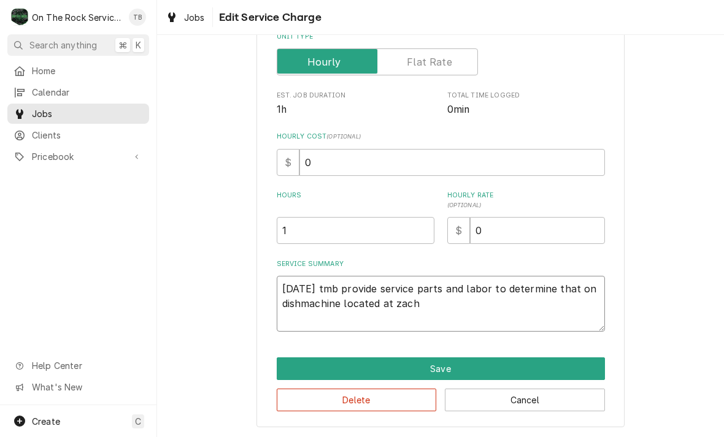
type textarea "x"
type textarea "10/14/25 tmb provide service parts and labor to determine that on dishmachine l…"
type textarea "x"
type textarea "10/14/25 tmb provide service parts and labor to determine that on dishmachine l…"
type textarea "x"
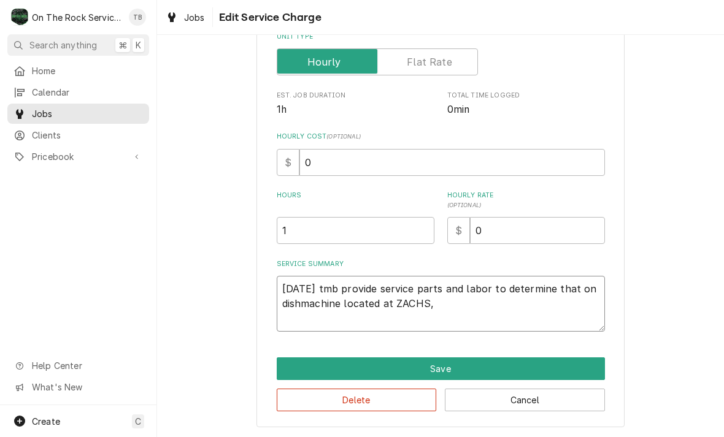
type textarea "10/14/25 tmb provide service parts and labor to determine that on dishmachine l…"
type textarea "x"
type textarea "10/14/25 tmb provide service parts and labor to determine that on dishmachine l…"
type textarea "x"
type textarea "10/14/25 tmb provide service parts and labor to determine that on dishmachine l…"
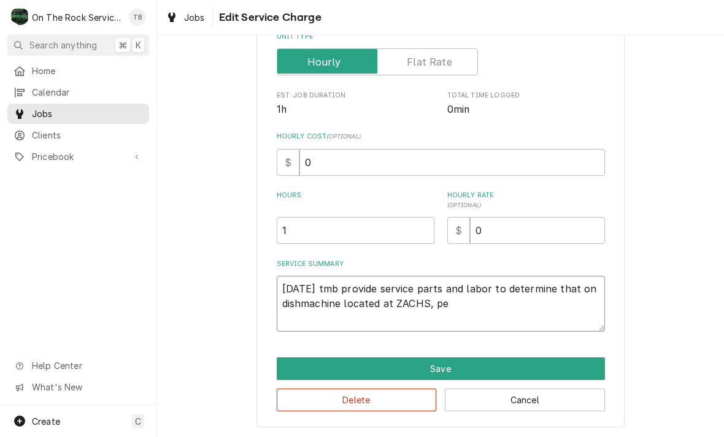
type textarea "x"
type textarea "10/14/25 tmb provide service parts and labor to determine that on dishmachine l…"
type textarea "x"
type textarea "10/14/25 tmb provide service parts and labor to determine that on dishmachine l…"
type textarea "x"
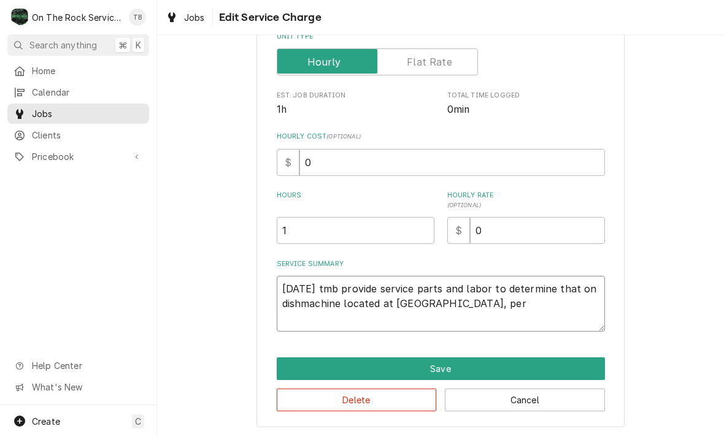
type textarea "10/14/25 tmb provide service parts and labor to determine that on dishmachine l…"
type textarea "x"
type textarea "10/14/25 tmb provide service parts and labor to determine that on dishmachine l…"
type textarea "x"
type textarea "10/14/25 tmb provide service parts and labor to determine that on dishmachine l…"
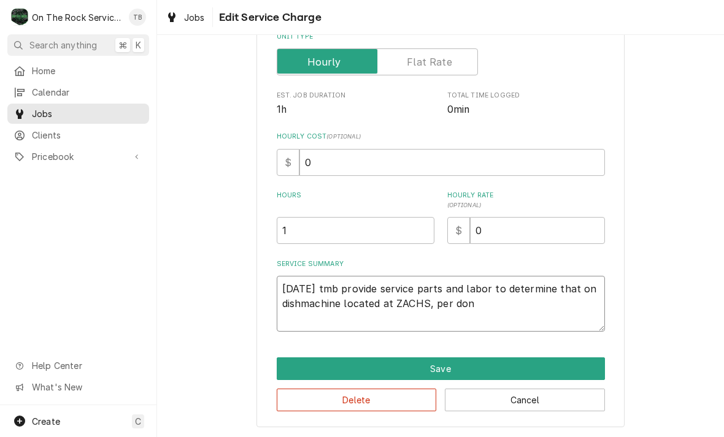
type textarea "x"
type textarea "10/14/25 tmb provide service parts and labor to determine that on dishmachine l…"
type textarea "x"
type textarea "10/14/25 tmb provide service parts and labor to determine that on dishmachine l…"
type textarea "x"
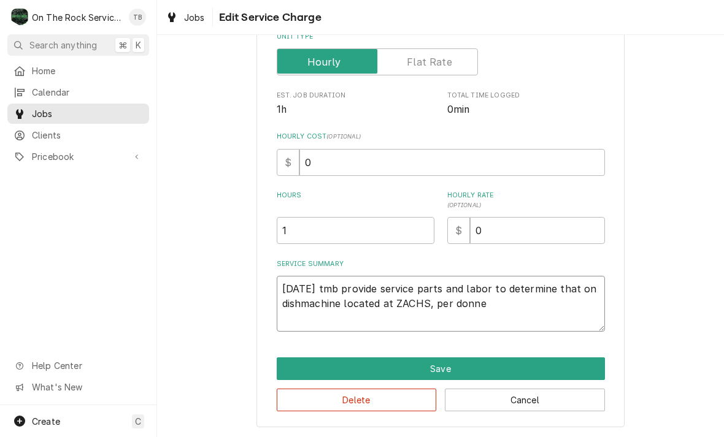
type textarea "10/14/25 tmb provide service parts and labor to determine that on dishmachine l…"
type textarea "x"
type textarea "10/14/25 tmb provide service parts and labor to determine that on dishmachine l…"
type textarea "x"
type textarea "10/14/25 tmb provide service parts and labor to determine that on dishmachine l…"
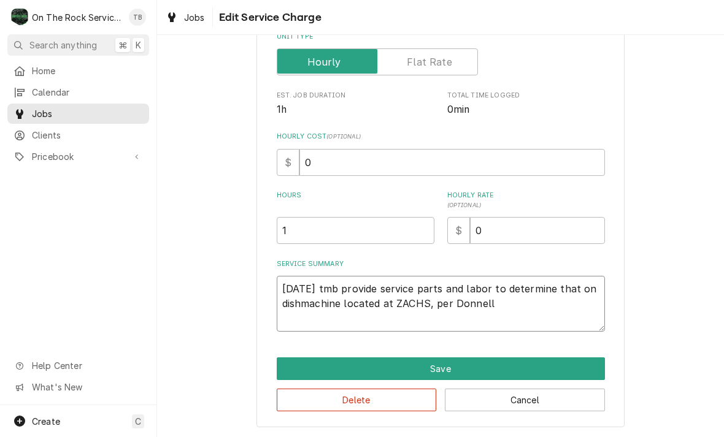
type textarea "x"
type textarea "10/14/25 tmb provide service parts and labor to determine that on dishmachine l…"
type textarea "x"
type textarea "10/14/25 tmb provide service parts and labor to determine that on dishmachine l…"
type textarea "x"
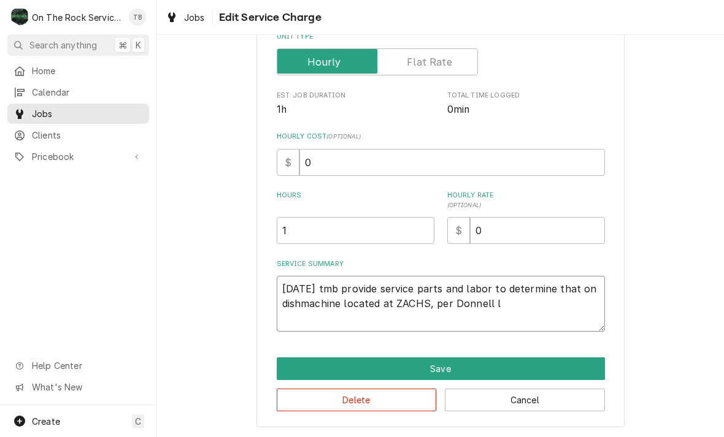
type textarea "10/14/25 tmb provide service parts and labor to determine that on dishmachine l…"
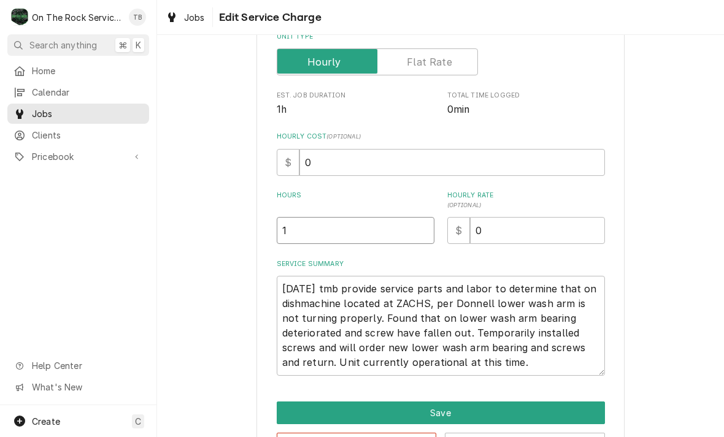
click at [315, 242] on input "1" at bounding box center [356, 230] width 158 height 27
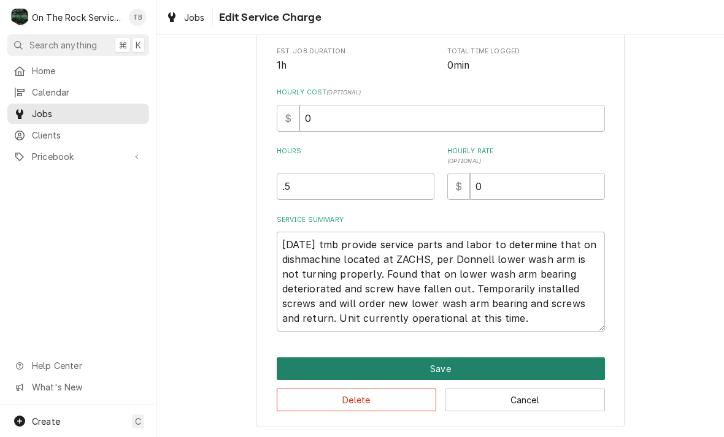
click at [450, 368] on button "Save" at bounding box center [441, 369] width 328 height 23
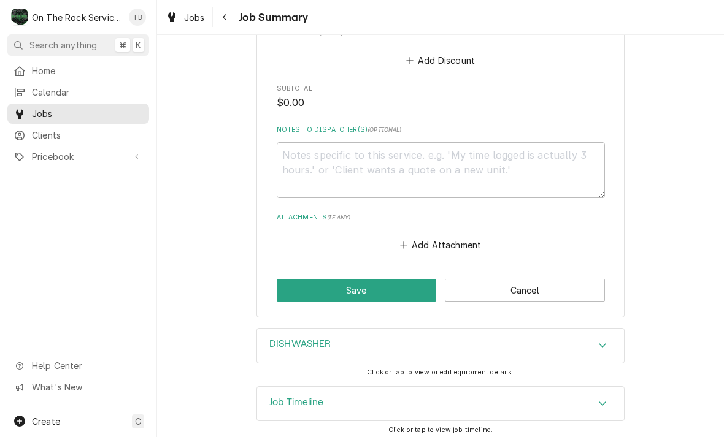
scroll to position [731, 0]
click at [594, 401] on div "Accordion Header" at bounding box center [602, 405] width 18 height 15
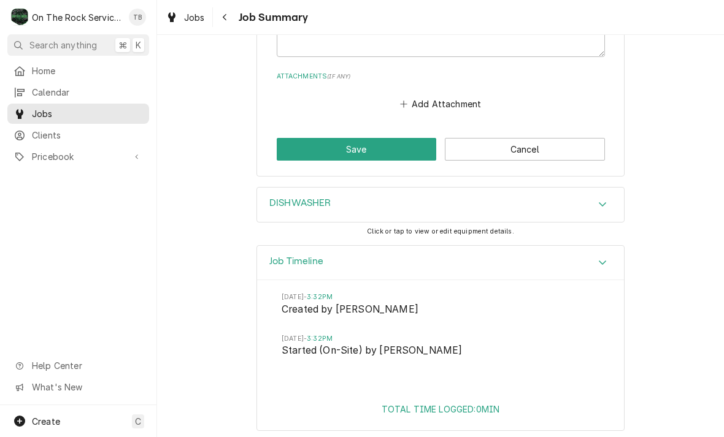
scroll to position [873, 0]
click at [425, 102] on button "Add Attachment" at bounding box center [440, 104] width 86 height 17
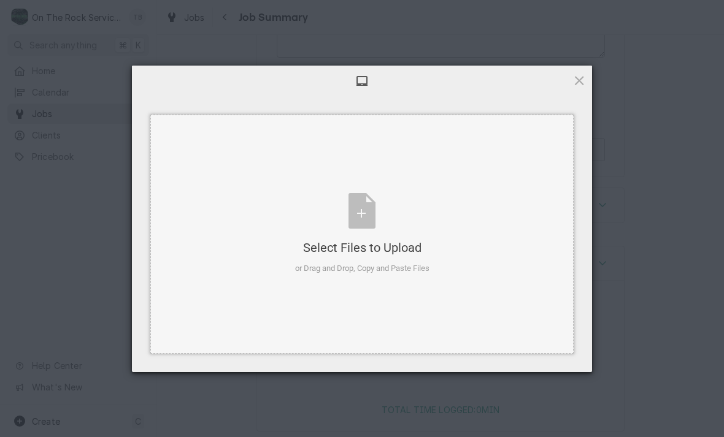
click at [363, 220] on div "Select Files to Upload or Drag and Drop, Copy and Paste Files" at bounding box center [362, 234] width 134 height 82
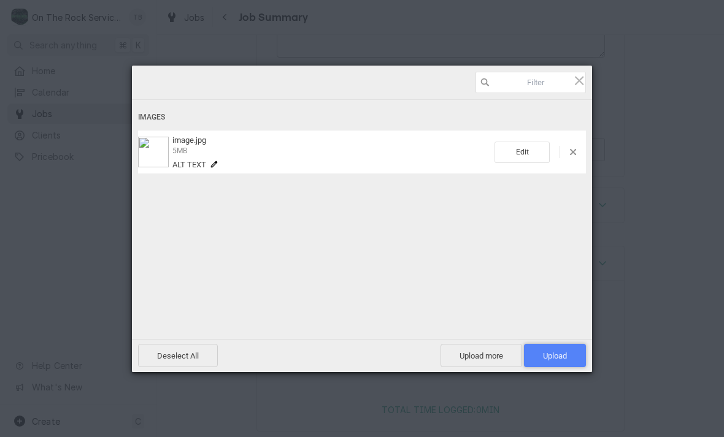
click at [556, 357] on span "Upload 1" at bounding box center [555, 355] width 24 height 9
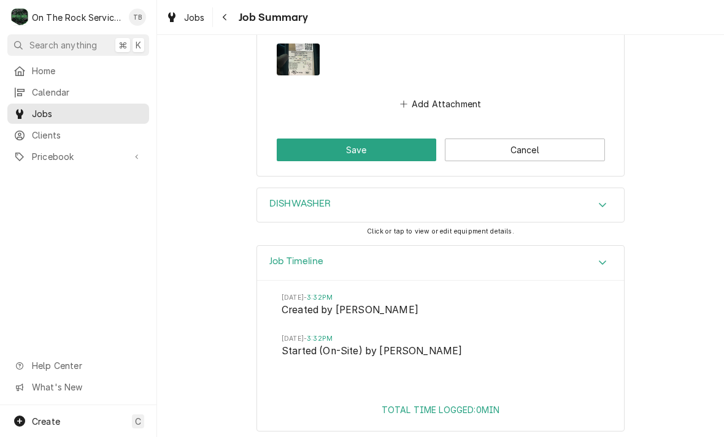
scroll to position [922, 0]
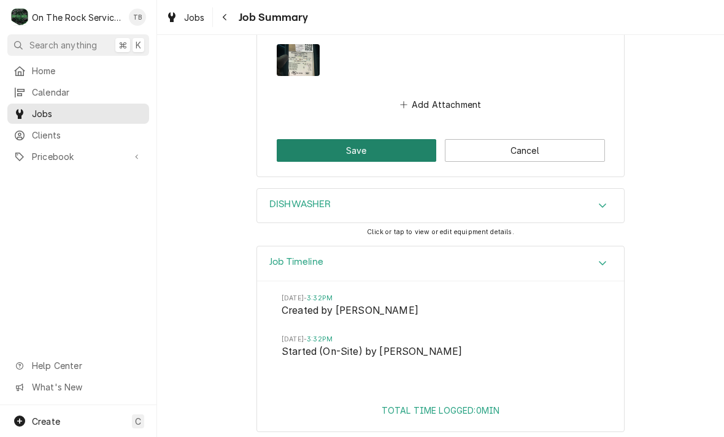
click at [355, 151] on button "Save" at bounding box center [357, 150] width 160 height 23
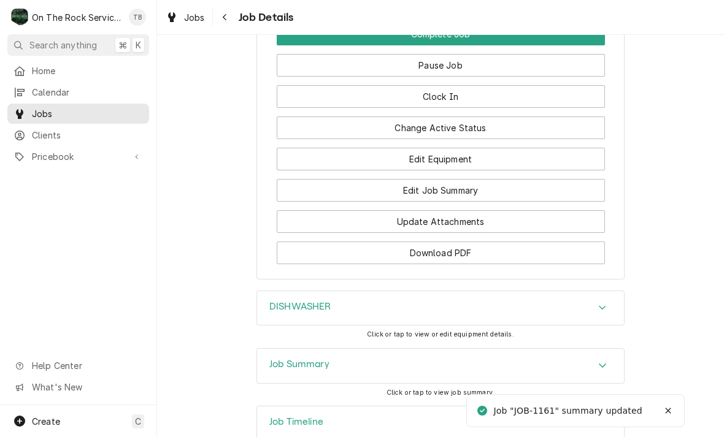
scroll to position [1356, 0]
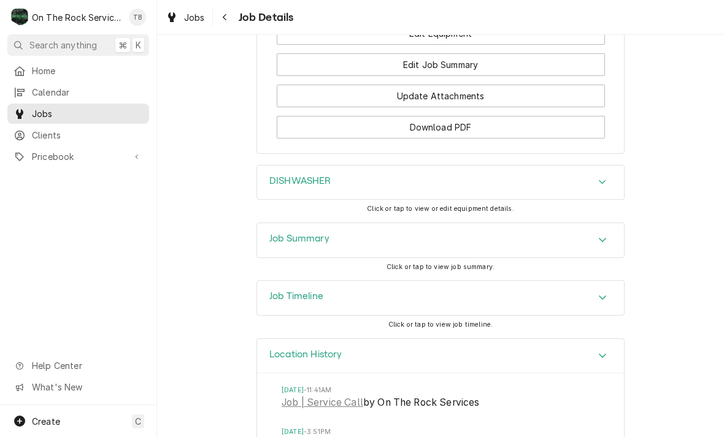
scroll to position [1481, 0]
click at [329, 397] on link "Job | Service Call" at bounding box center [323, 404] width 82 height 15
click at [348, 437] on link "Job | Service Call" at bounding box center [323, 445] width 82 height 15
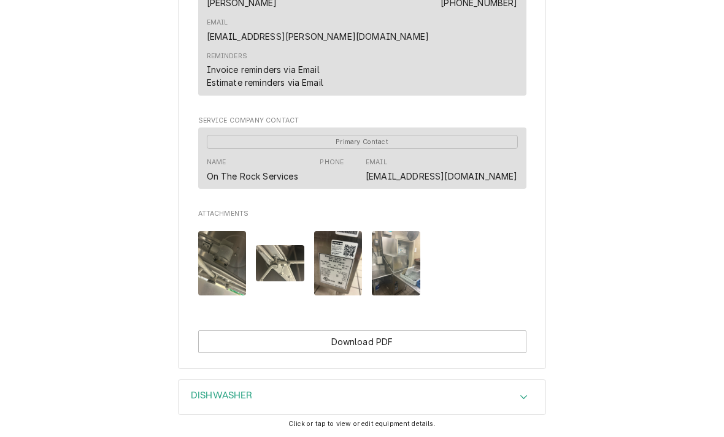
scroll to position [979, 0]
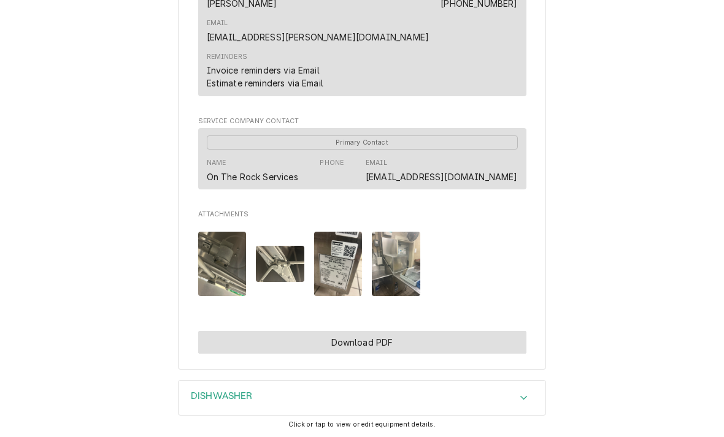
click at [360, 331] on button "Download PDF" at bounding box center [362, 342] width 328 height 23
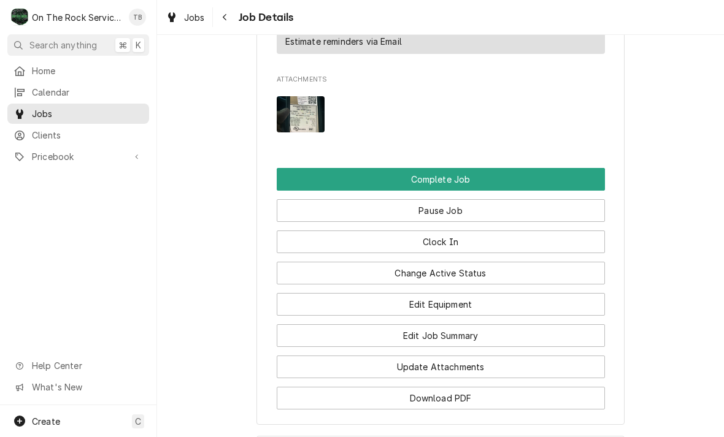
scroll to position [1212, 0]
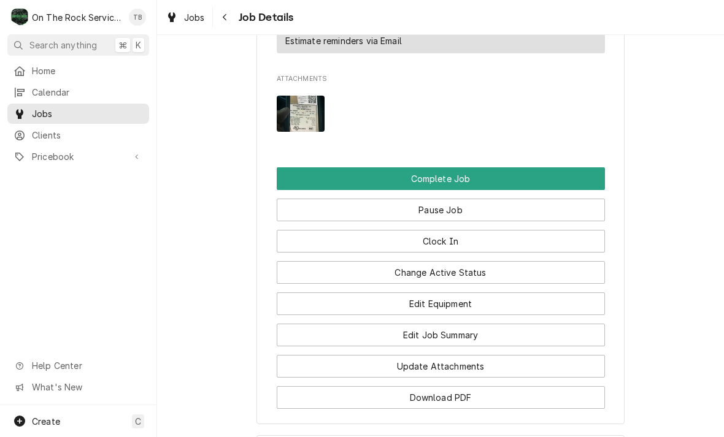
click at [456, 199] on button "Pause Job" at bounding box center [441, 210] width 328 height 23
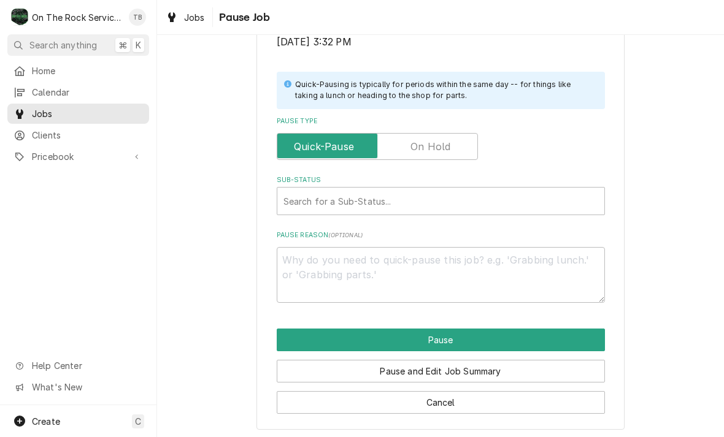
click at [453, 138] on input "Pause Type" at bounding box center [377, 146] width 190 height 27
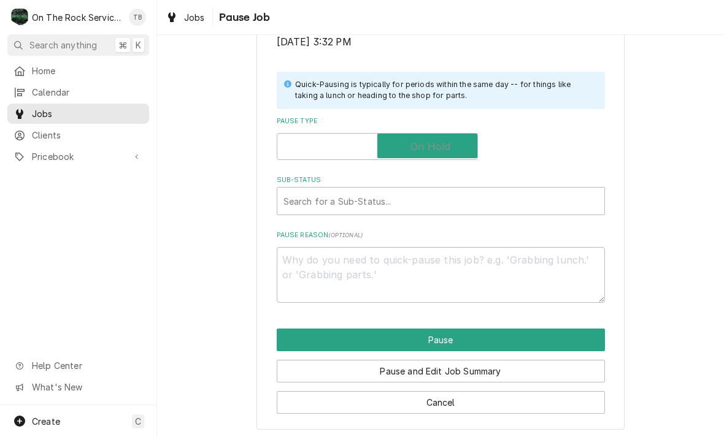
checkbox input "true"
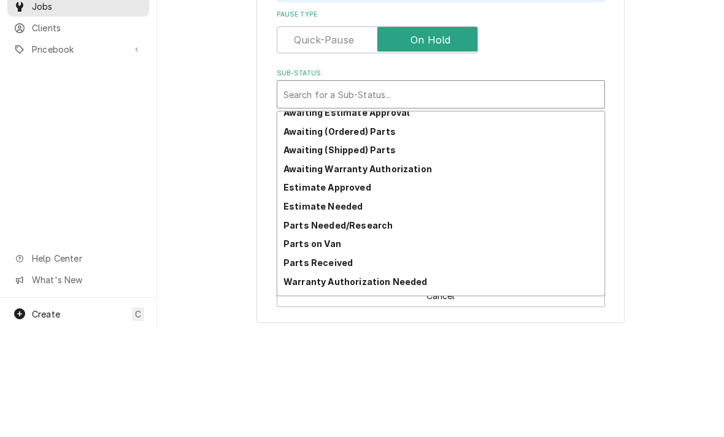
scroll to position [41, 0]
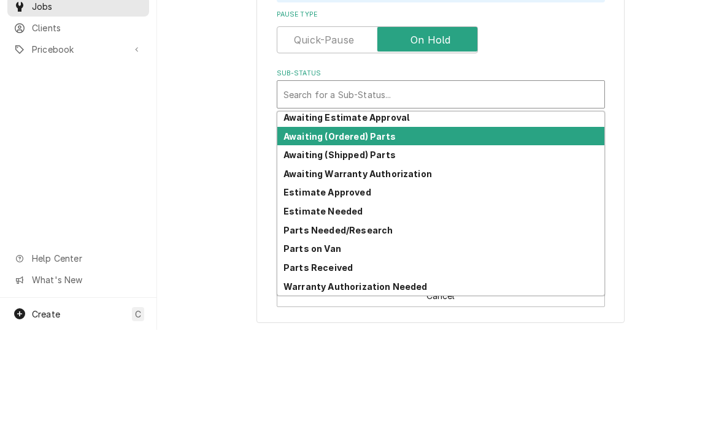
click at [383, 239] on strong "Awaiting (Ordered) Parts" at bounding box center [339, 244] width 112 height 10
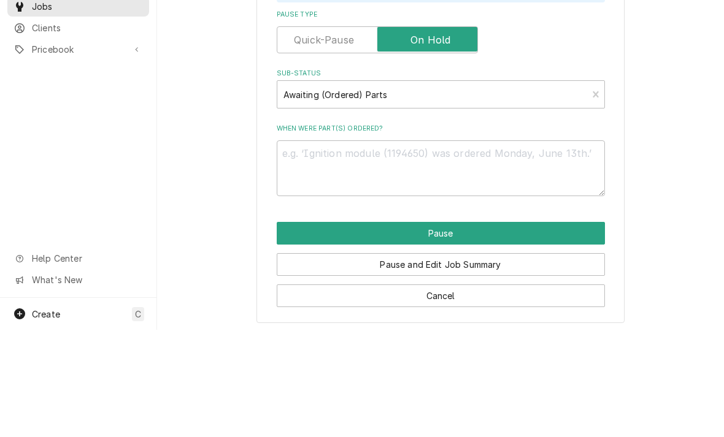
scroll to position [232, 0]
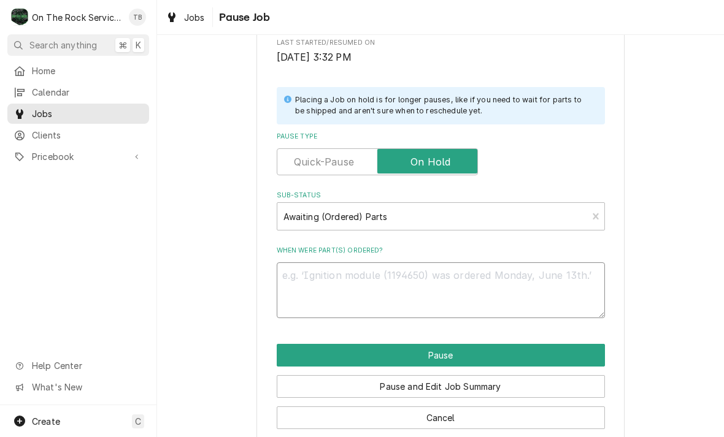
click at [339, 280] on textarea "When were part(s) ordered?" at bounding box center [441, 291] width 328 height 56
type textarea "x"
type textarea "W"
type textarea "x"
type textarea "Wa"
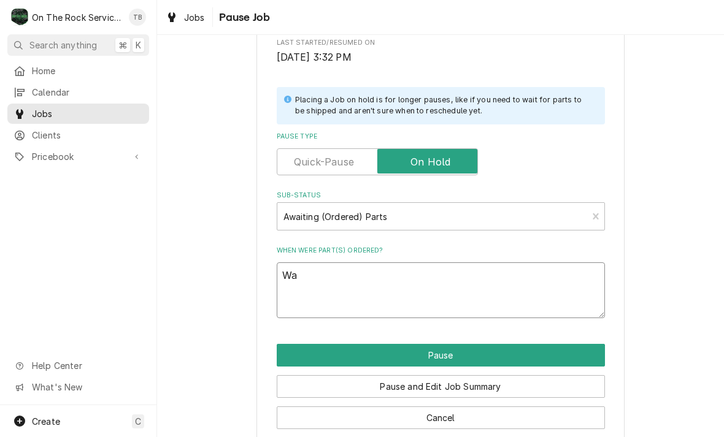
type textarea "x"
type textarea "Was"
type textarea "x"
type textarea "Wash"
type textarea "x"
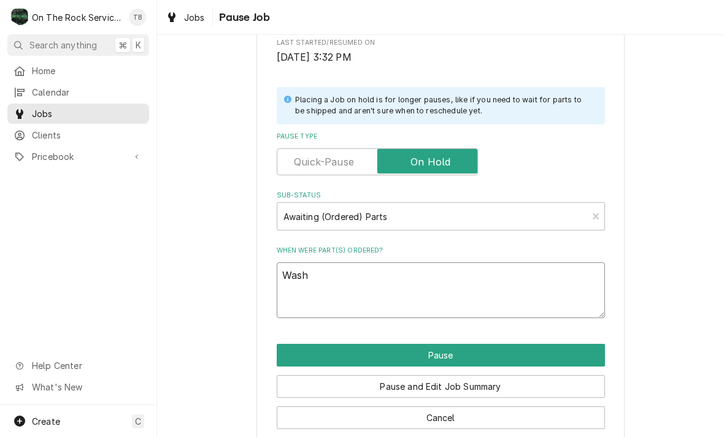
type textarea "Wash"
type textarea "x"
type textarea "Wash a"
type textarea "x"
type textarea "Wash arm"
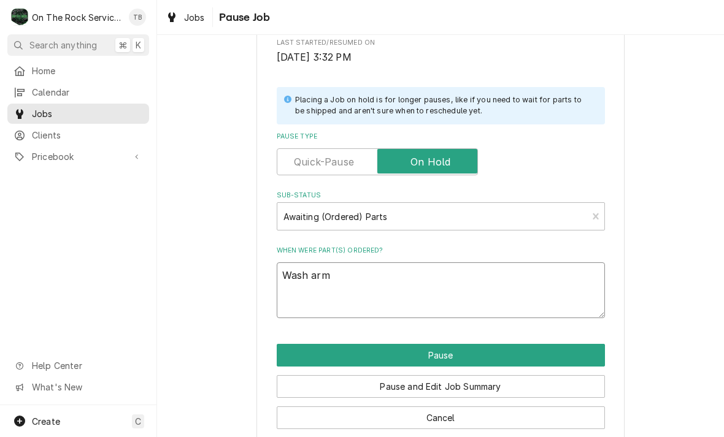
type textarea "x"
type textarea "Wash arm"
type textarea "x"
type textarea "Wash arm b"
type textarea "x"
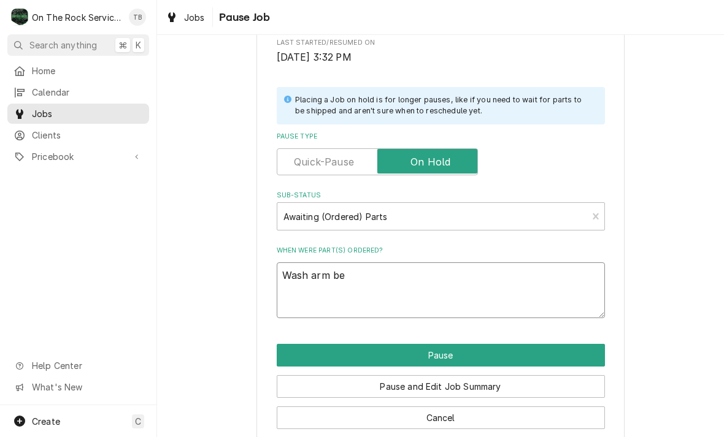
type textarea "Wash arm bea"
type textarea "x"
type textarea "Wash arm bear"
type textarea "x"
type textarea "Wash arm beari"
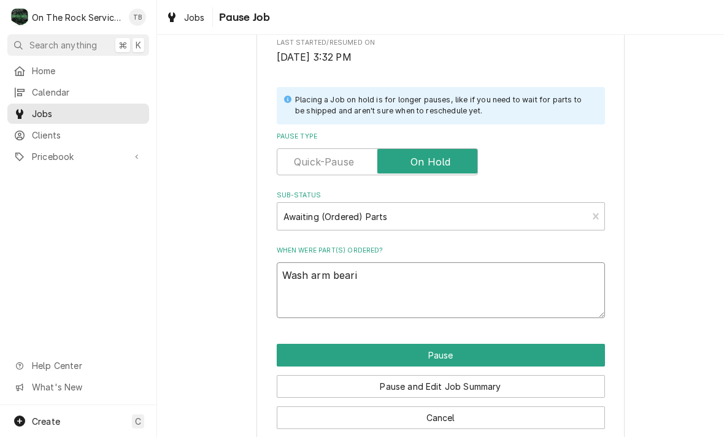
type textarea "x"
type textarea "Wash arm bearin"
type textarea "x"
type textarea "Wash arm bearing"
type textarea "x"
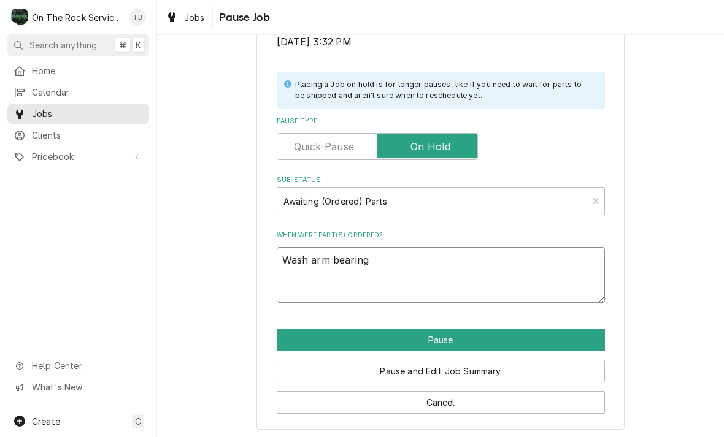
scroll to position [247, 0]
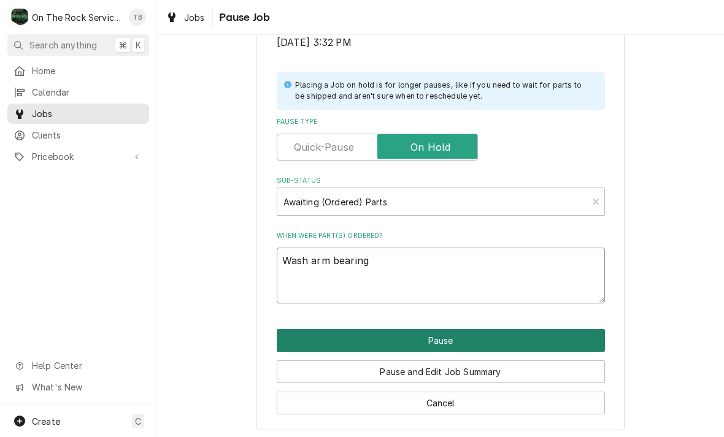
type textarea "Wash arm bearing"
click at [451, 334] on button "Pause" at bounding box center [441, 340] width 328 height 23
type textarea "x"
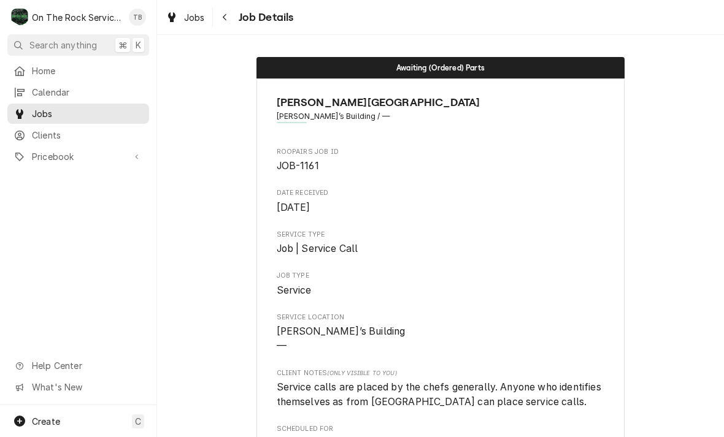
click at [201, 23] on span "Jobs" at bounding box center [194, 17] width 21 height 13
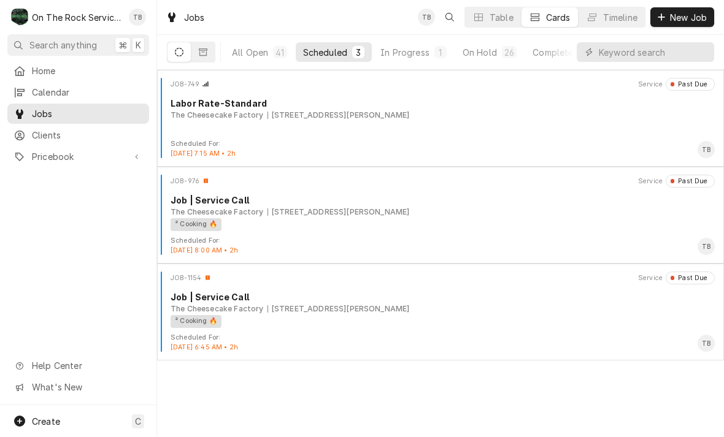
click at [401, 57] on div "In Progress" at bounding box center [404, 52] width 49 height 13
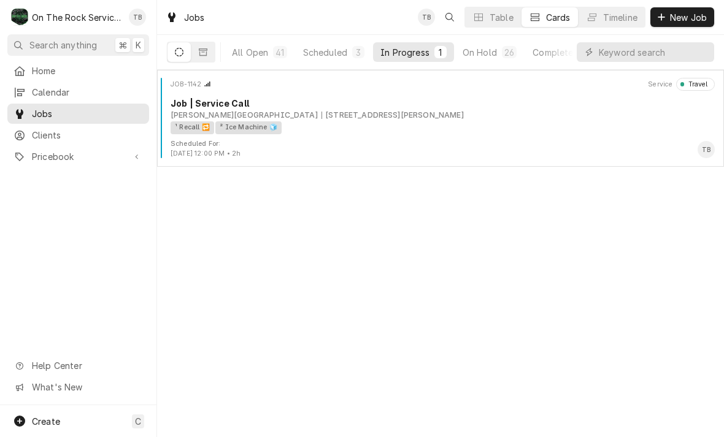
click at [422, 147] on div "Scheduled For: Oct 13th, 2025 - 12:00 PM • 2h TB" at bounding box center [440, 149] width 557 height 20
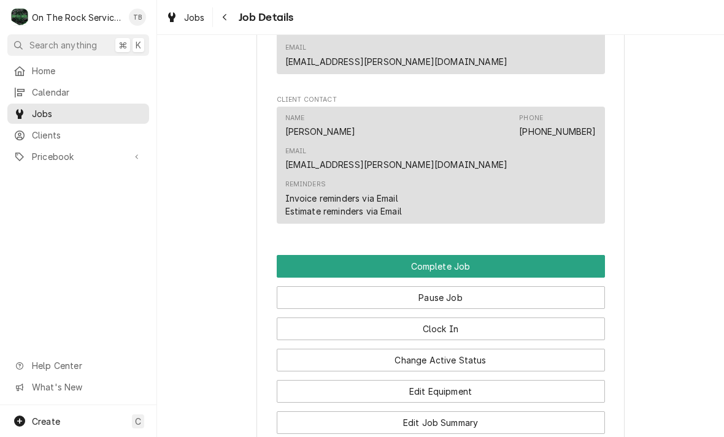
scroll to position [1164, 0]
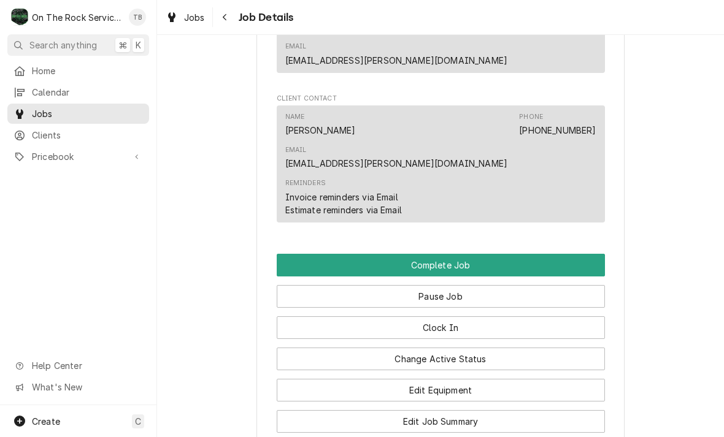
click at [481, 285] on button "Pause Job" at bounding box center [441, 296] width 328 height 23
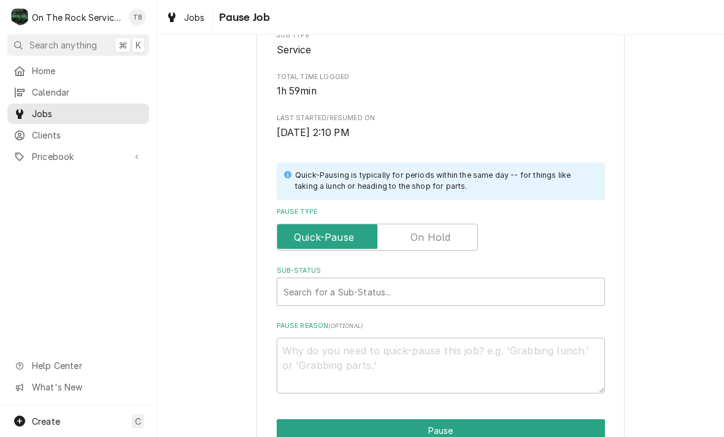
scroll to position [157, 0]
click at [448, 239] on input "Pause Type" at bounding box center [377, 236] width 190 height 27
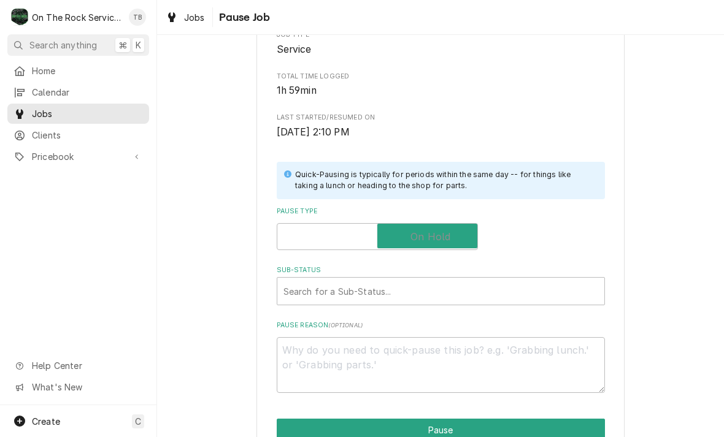
checkbox input "true"
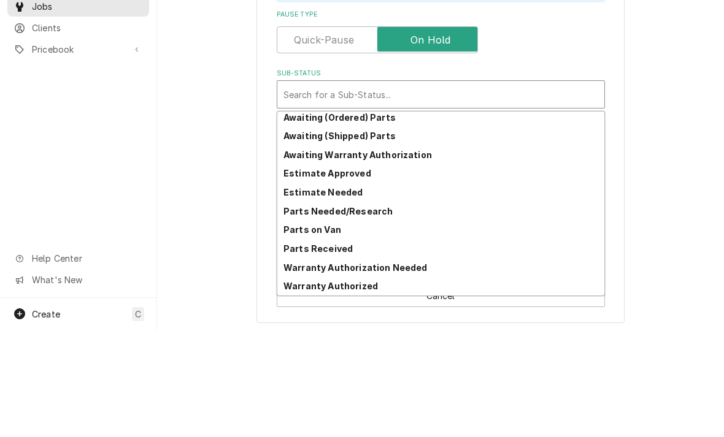
scroll to position [60, 0]
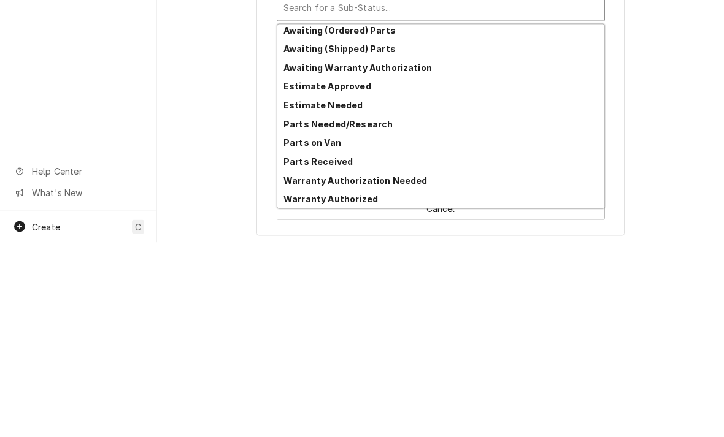
click at [367, 313] on strong "Parts Needed/Research" at bounding box center [337, 318] width 109 height 10
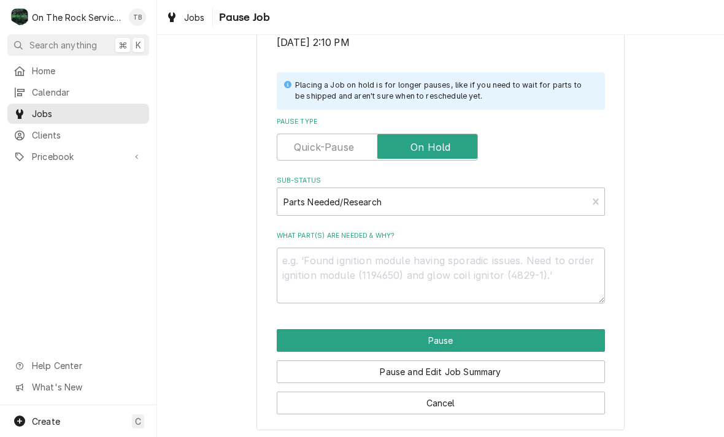
click at [427, 340] on button "Pause" at bounding box center [441, 340] width 328 height 23
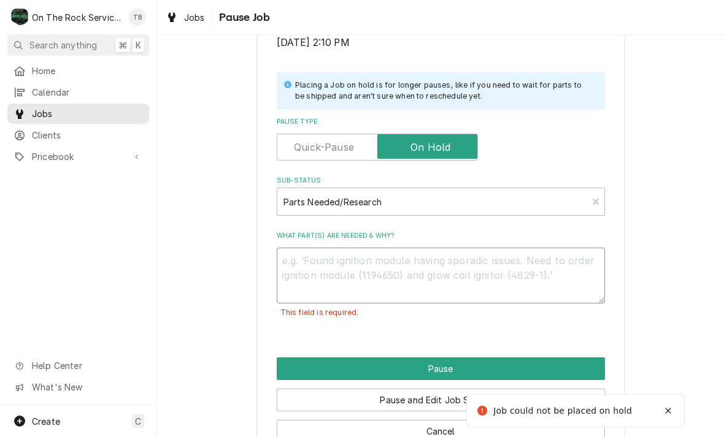
click at [328, 270] on textarea "What part(s) are needed & why?" at bounding box center [441, 276] width 328 height 56
type textarea "x"
type textarea "e"
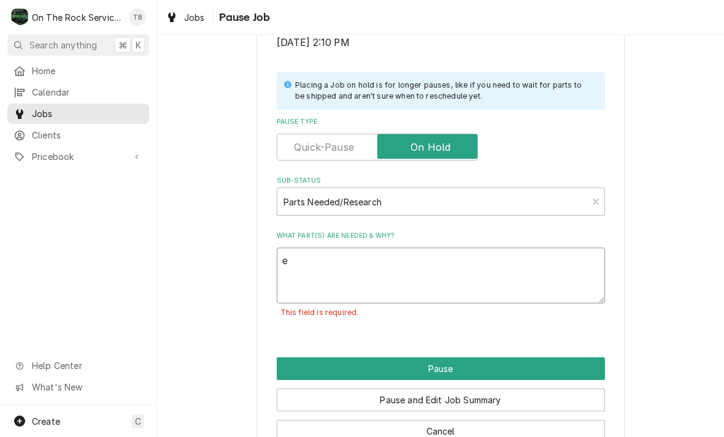
type textarea "x"
type textarea "R"
type textarea "x"
type textarea "Re"
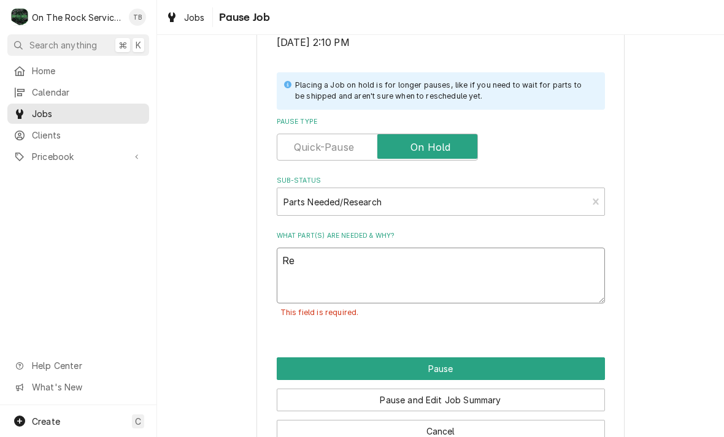
type textarea "x"
type textarea "Res"
type textarea "x"
type textarea "Resc"
type textarea "x"
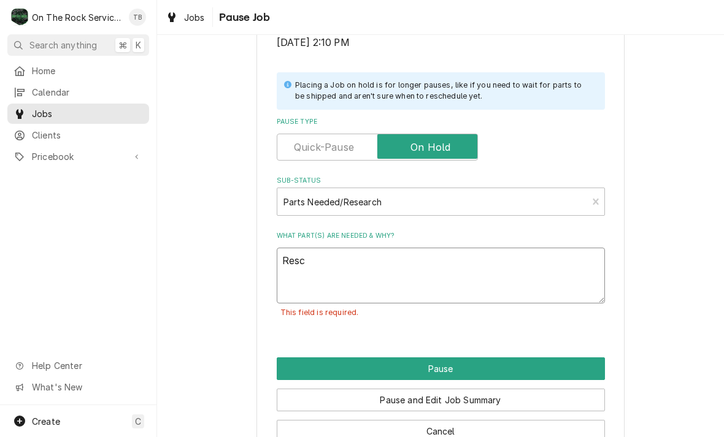
type textarea "Resch"
type textarea "x"
type textarea "Resche"
type textarea "x"
type textarea "Resched"
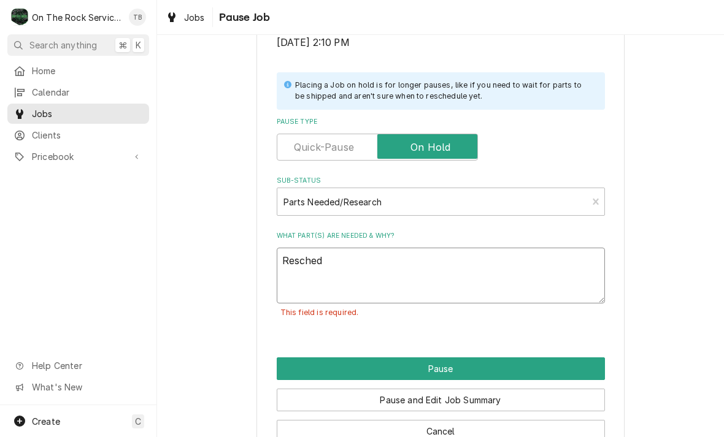
type textarea "x"
type textarea "Reschedu"
type textarea "x"
type textarea "Reschedul"
type textarea "x"
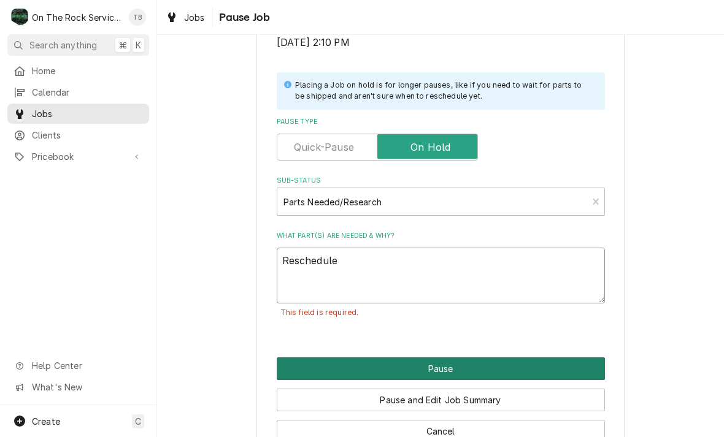
type textarea "Reschedule"
click at [436, 364] on button "Pause" at bounding box center [441, 369] width 328 height 23
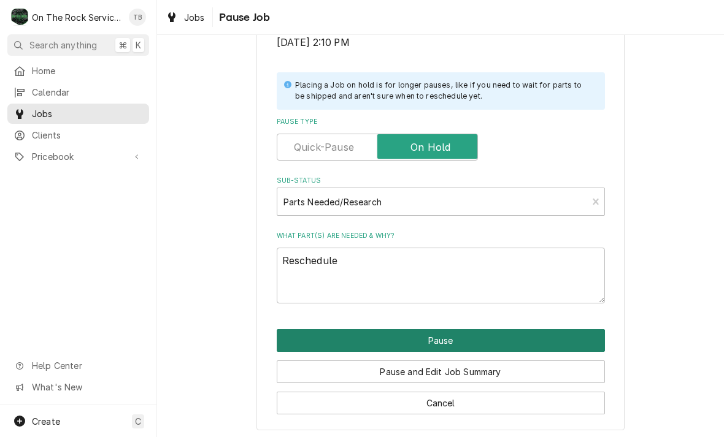
type textarea "x"
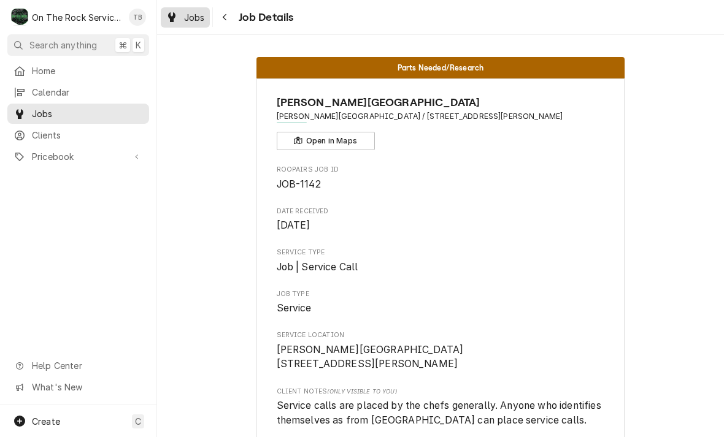
click at [197, 26] on link "Jobs" at bounding box center [185, 17] width 49 height 20
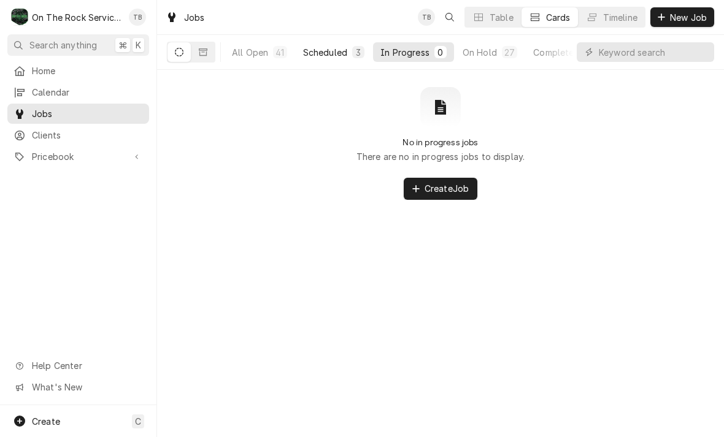
click at [336, 60] on button "Scheduled 3" at bounding box center [334, 52] width 76 height 20
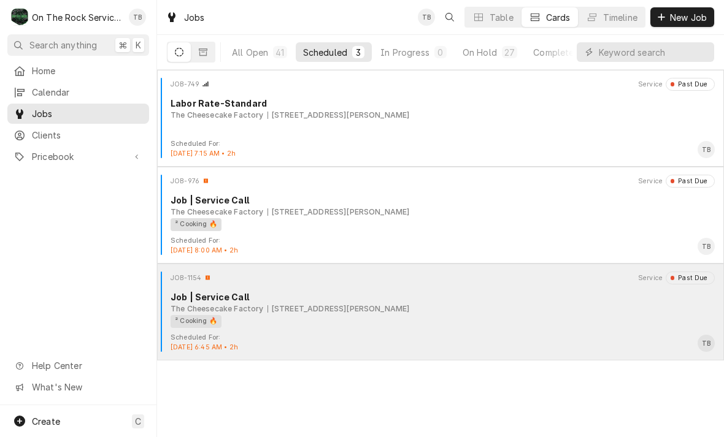
click at [495, 321] on div "² Cooking 🔥" at bounding box center [439, 321] width 536 height 13
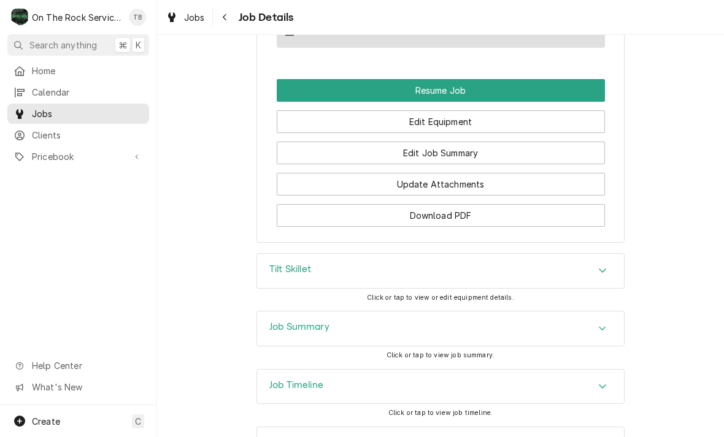
scroll to position [1308, 0]
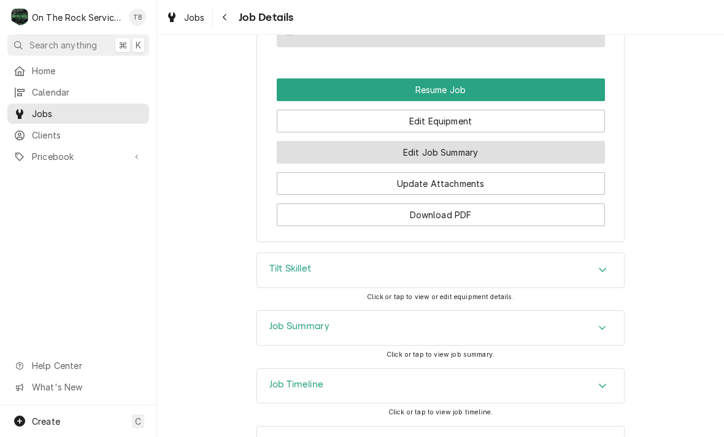
click at [472, 153] on button "Edit Job Summary" at bounding box center [441, 152] width 328 height 23
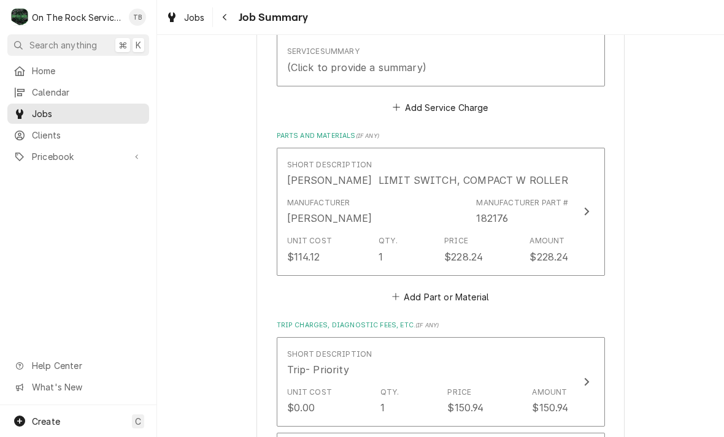
scroll to position [412, 0]
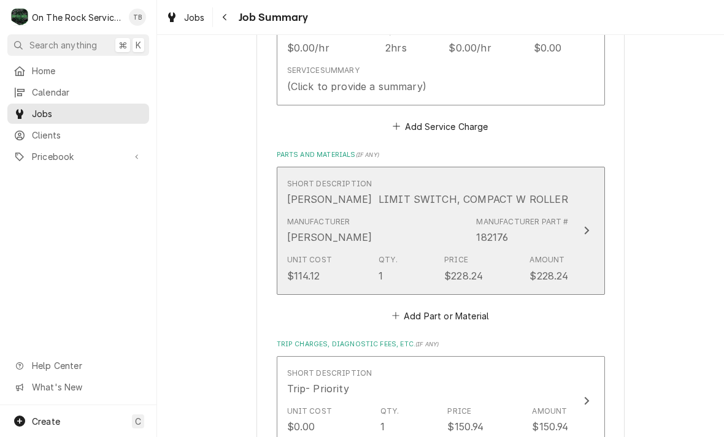
click at [600, 275] on button "Short Description [PERSON_NAME] LIMIT SWITCH, COMPACT W ROLLER Manufacturer [PE…" at bounding box center [441, 231] width 328 height 128
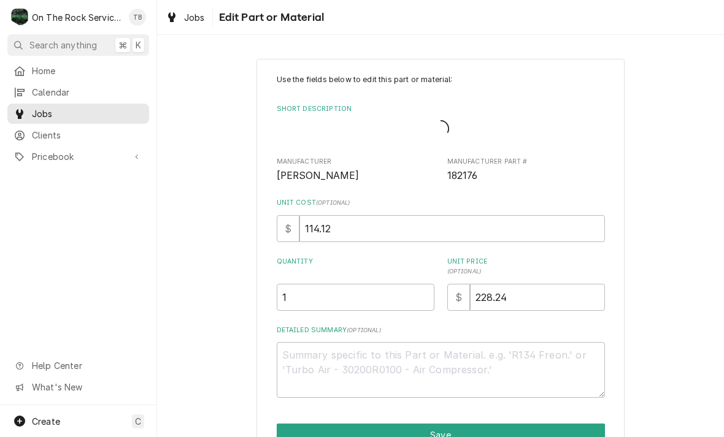
type textarea "x"
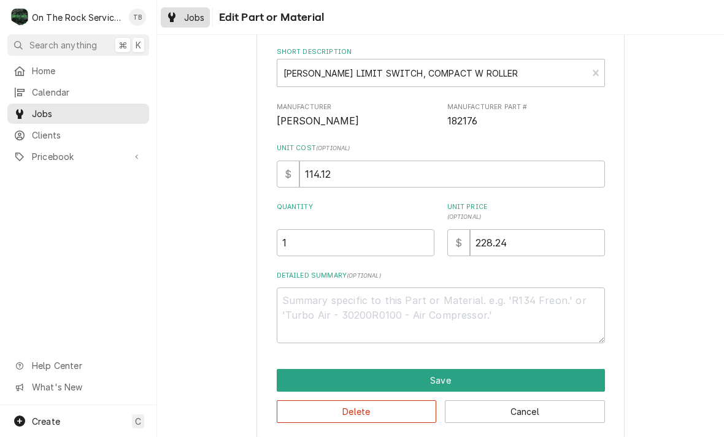
click at [190, 23] on div "Jobs" at bounding box center [185, 17] width 44 height 15
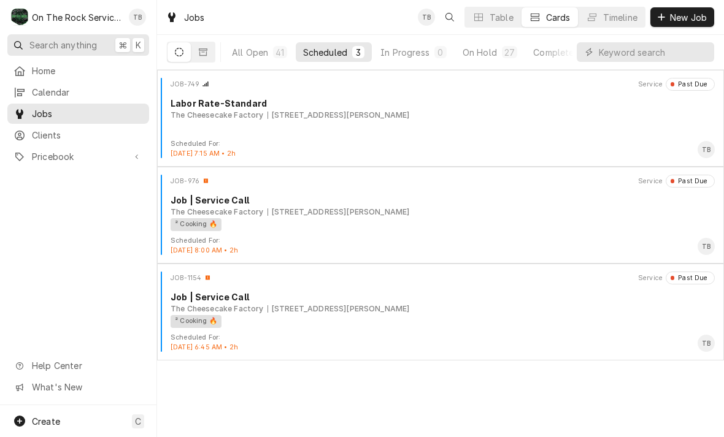
click at [65, 51] on button "Search anything ⌘ K" at bounding box center [78, 44] width 142 height 21
click at [74, 47] on span "Search anything" at bounding box center [62, 45] width 67 height 13
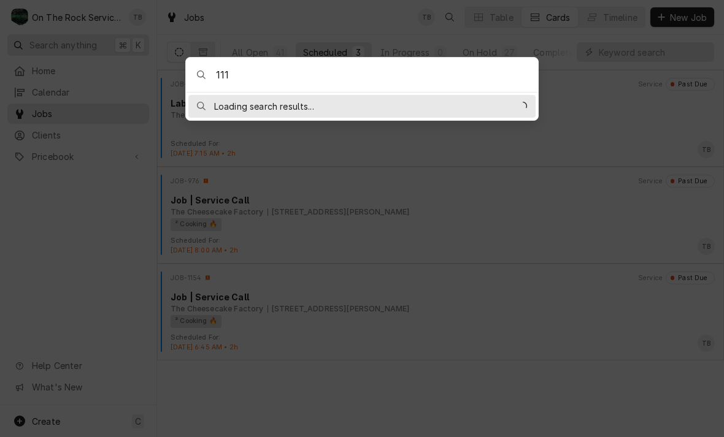
type input "1119"
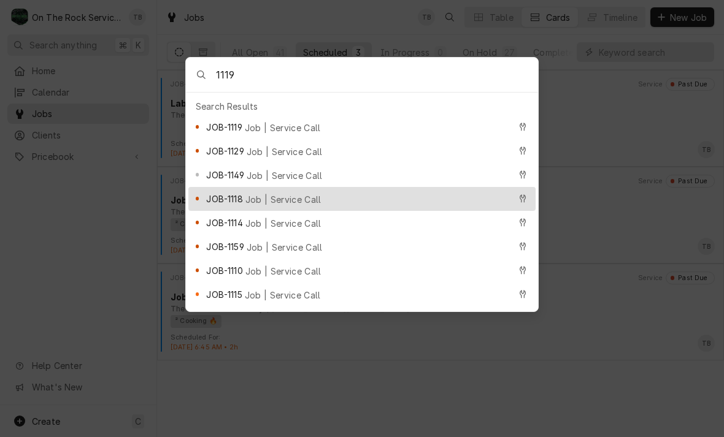
click at [283, 130] on span "Job | Service Call" at bounding box center [283, 127] width 76 height 13
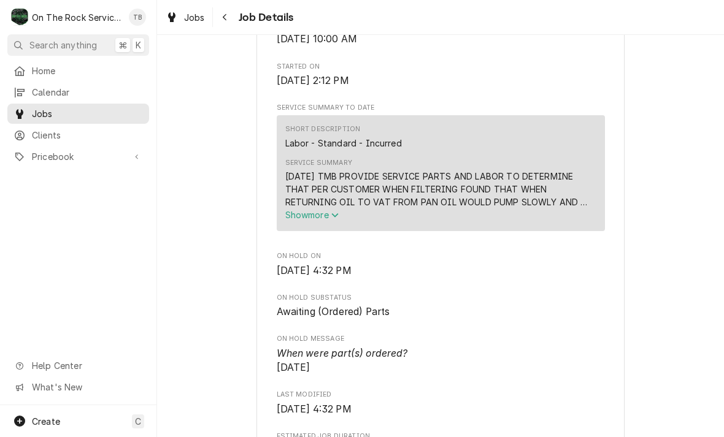
scroll to position [415, 0]
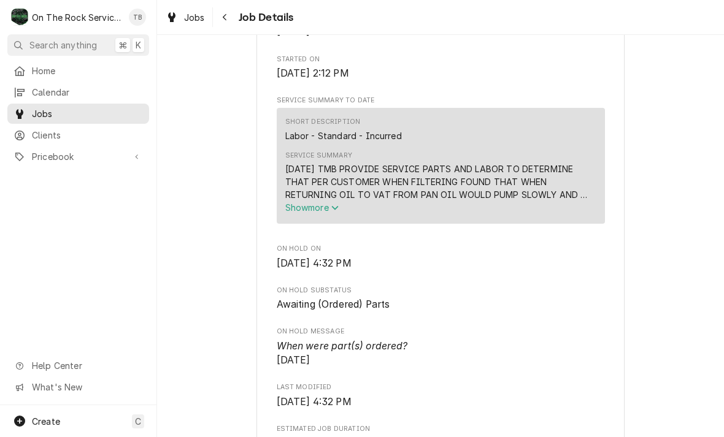
click at [337, 214] on button "Show more" at bounding box center [440, 207] width 311 height 13
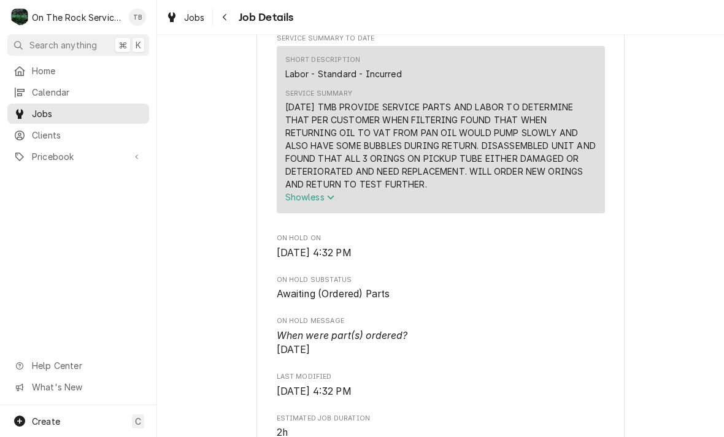
scroll to position [472, 0]
